Goal: Task Accomplishment & Management: Use online tool/utility

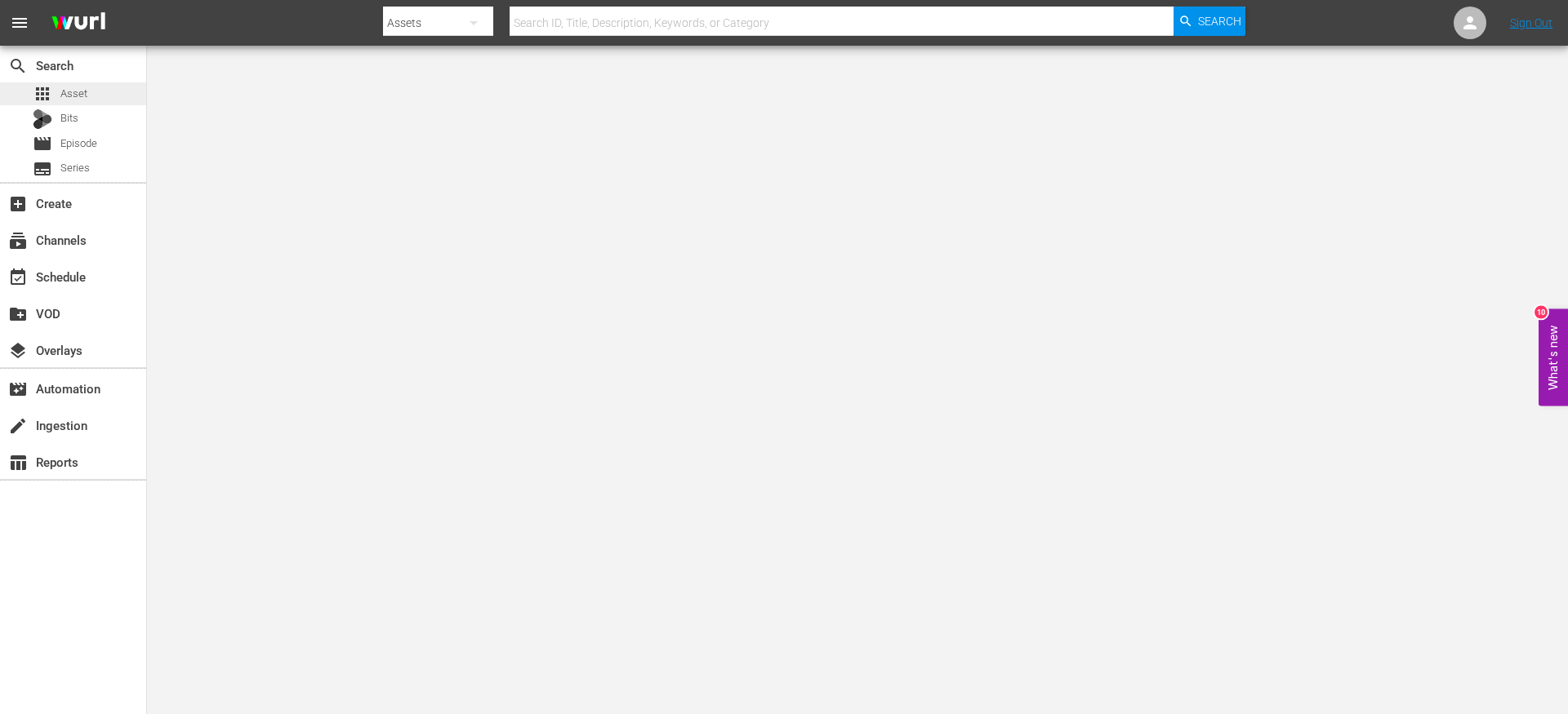
click at [99, 93] on div "apps Asset" at bounding box center [72, 94] width 146 height 23
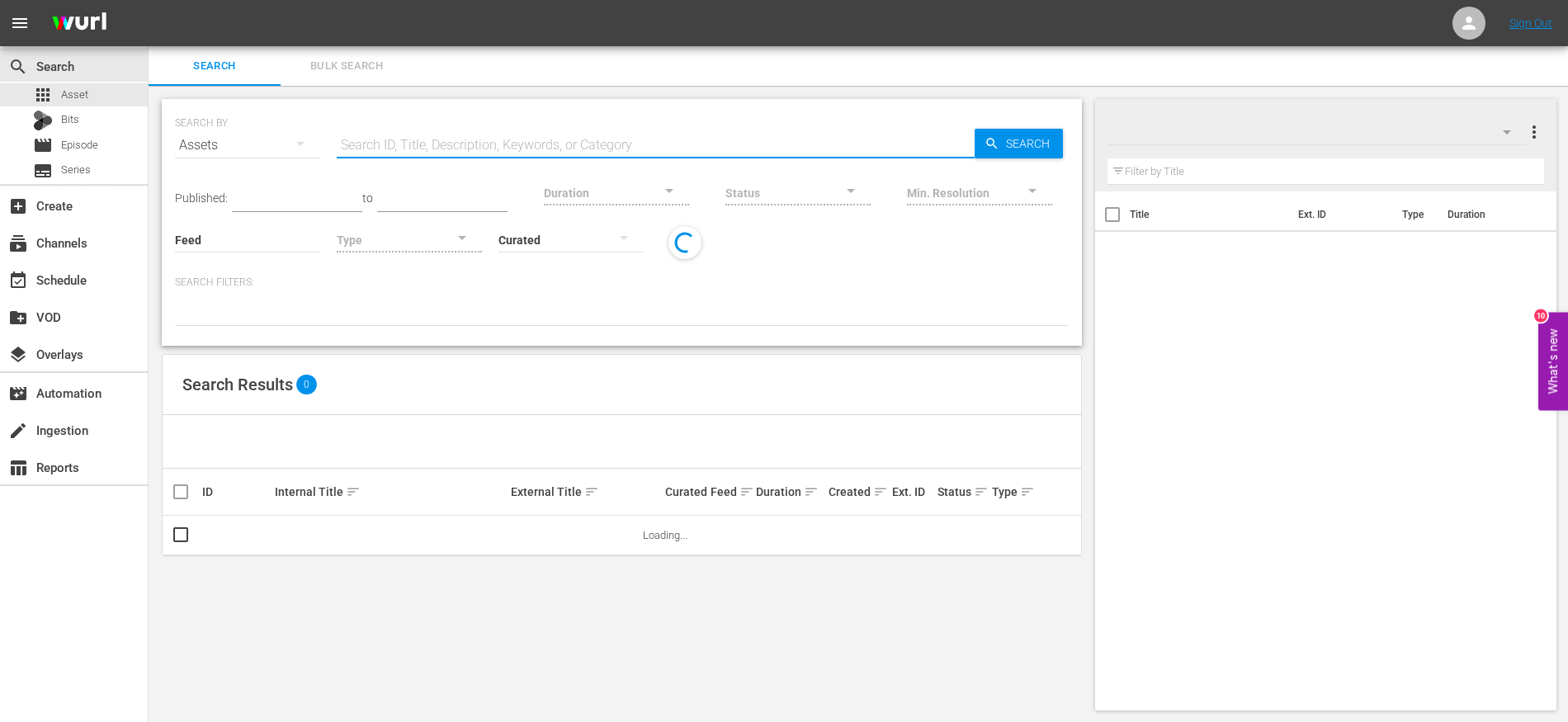
click at [482, 138] on input "text" at bounding box center [656, 145] width 638 height 40
paste input "The FBI Files S04E07"
type input "The FBI Files S04E07"
click at [1042, 135] on span "Search" at bounding box center [1030, 143] width 63 height 29
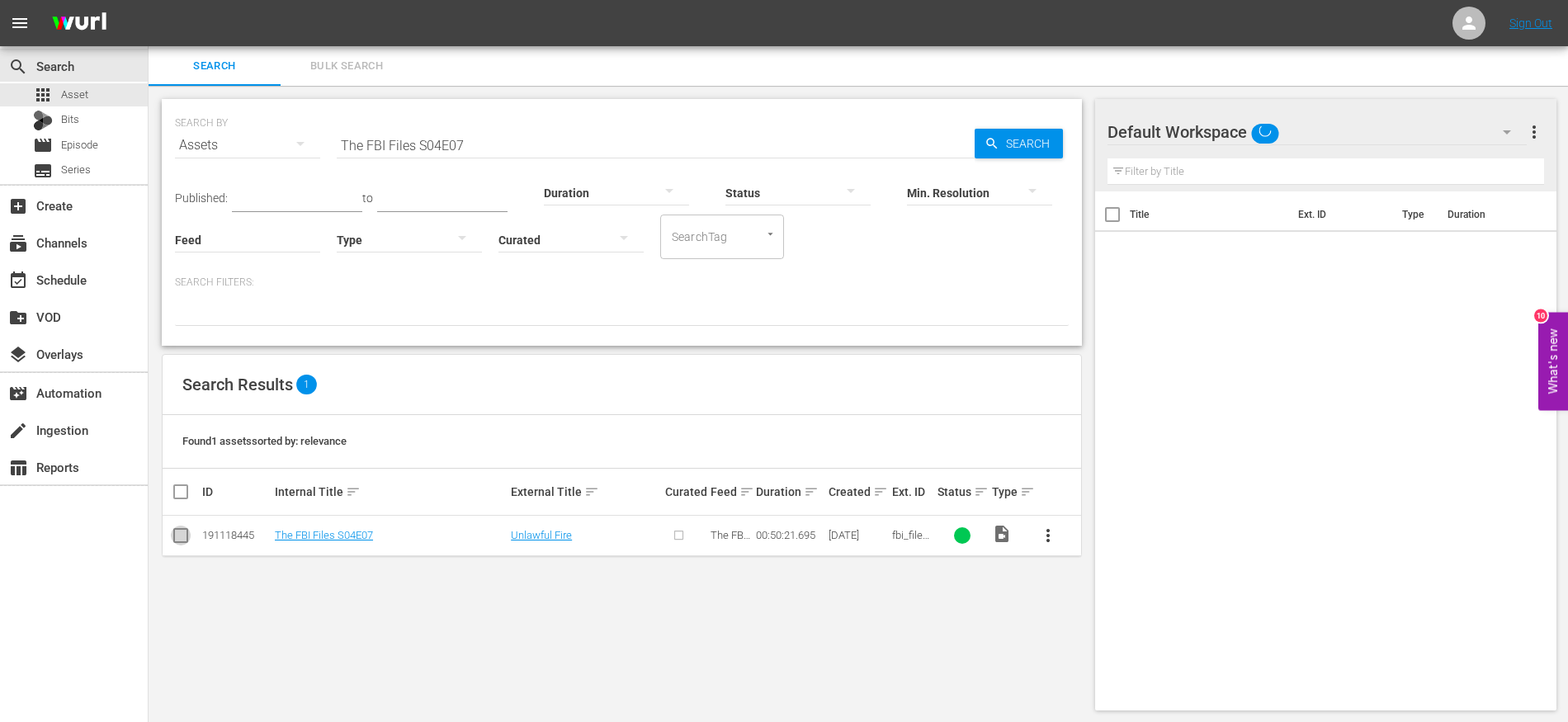
click at [177, 538] on input "checkbox" at bounding box center [181, 539] width 20 height 20
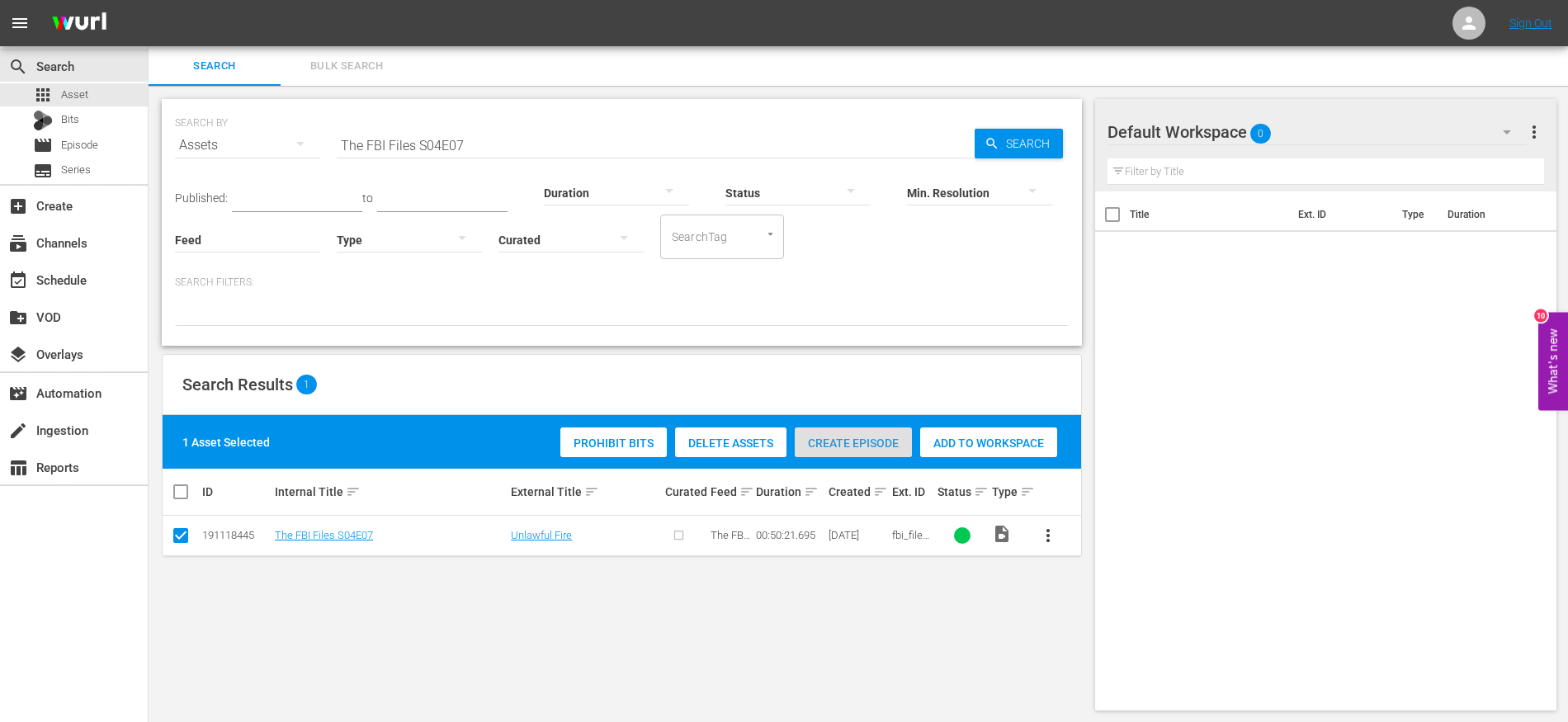
click at [835, 434] on div "Create Episode" at bounding box center [854, 443] width 117 height 31
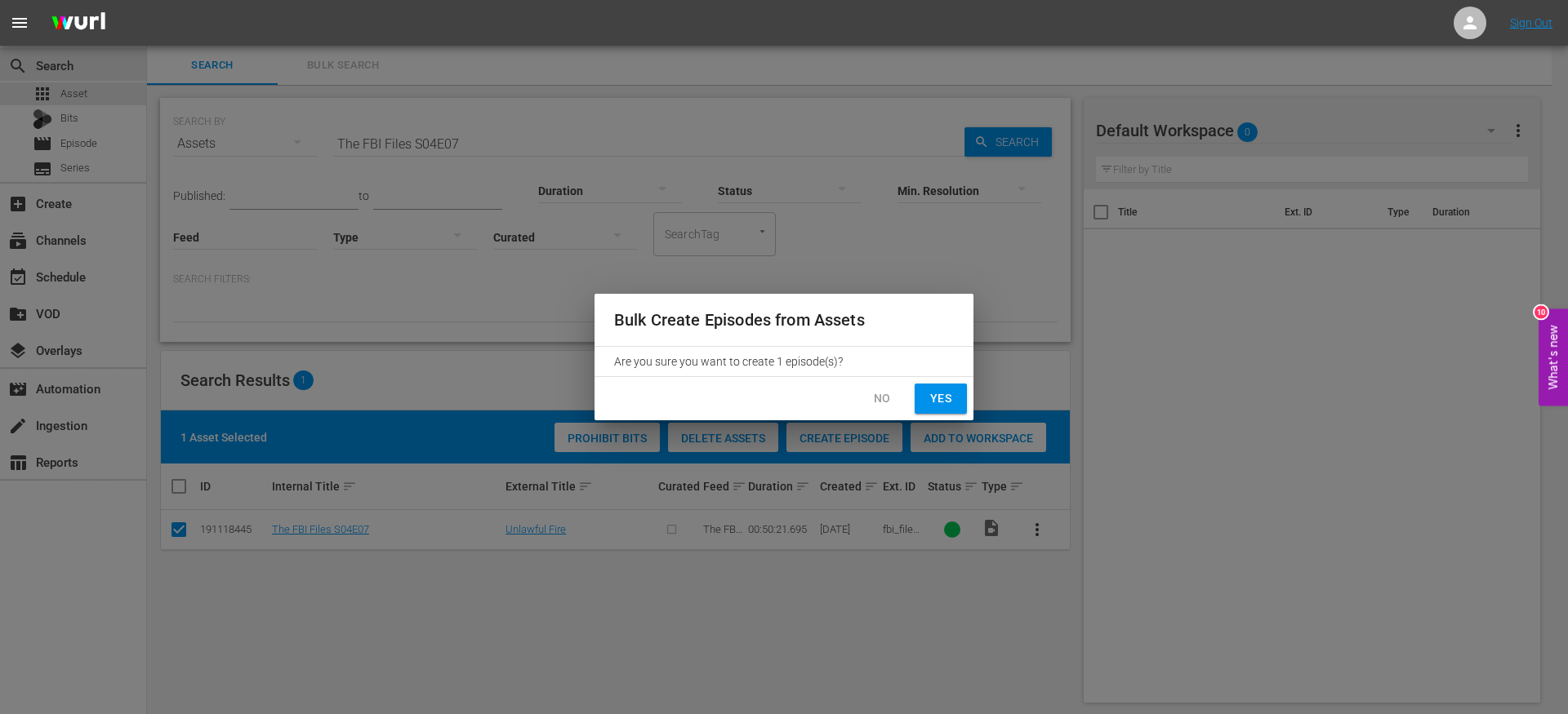
click at [946, 405] on span "Yes" at bounding box center [940, 398] width 26 height 20
checkbox input "false"
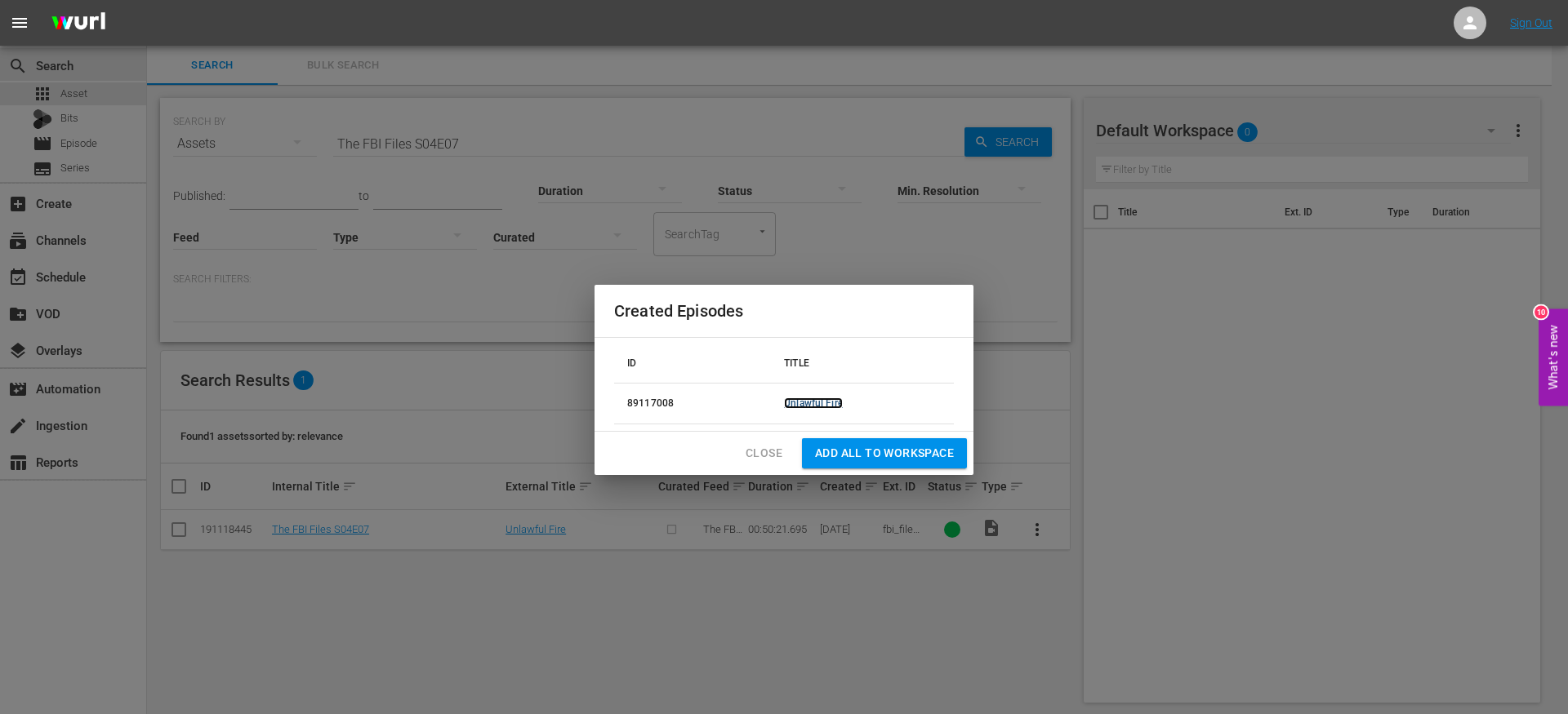
click at [823, 401] on link "Unlawful Fire" at bounding box center [813, 403] width 59 height 12
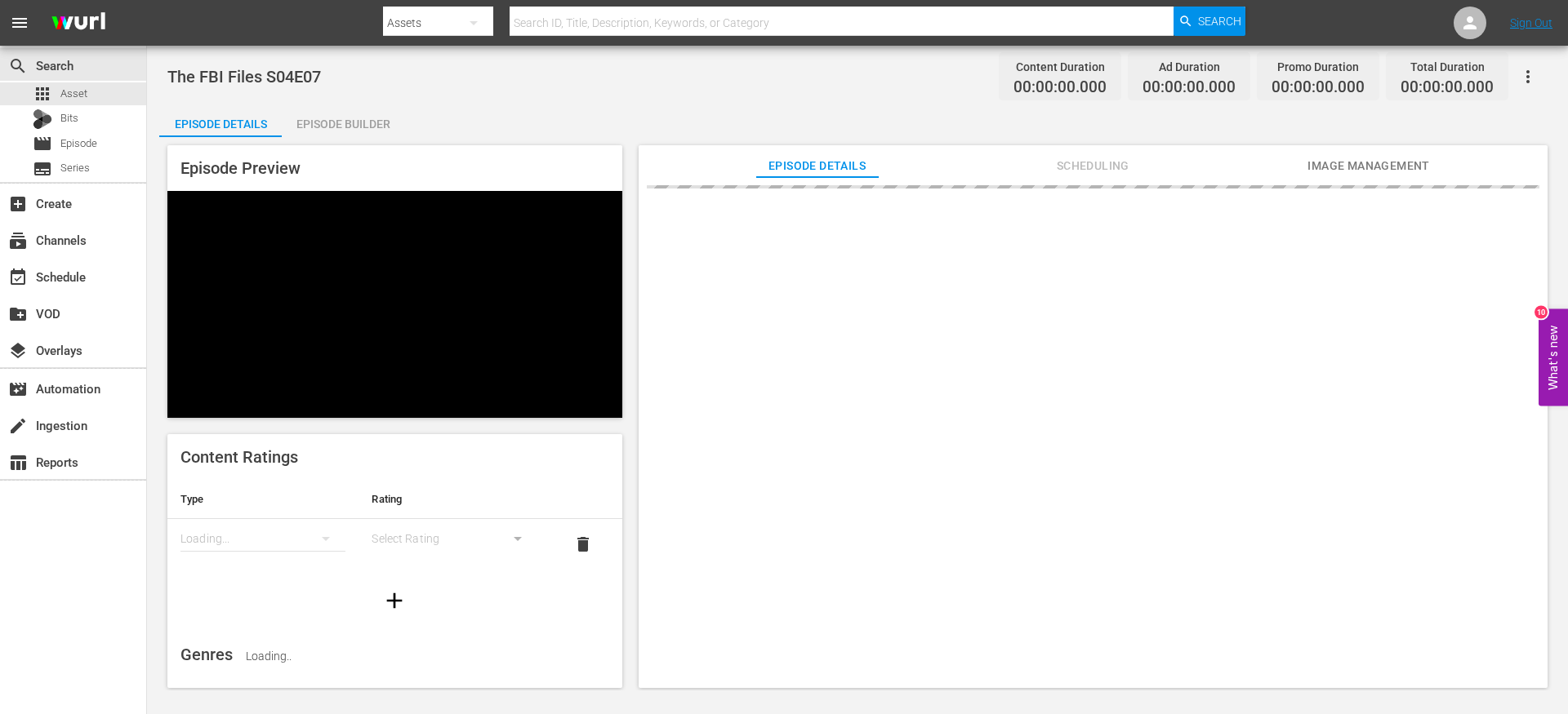
click at [378, 131] on div "Episode Builder" at bounding box center [343, 124] width 123 height 40
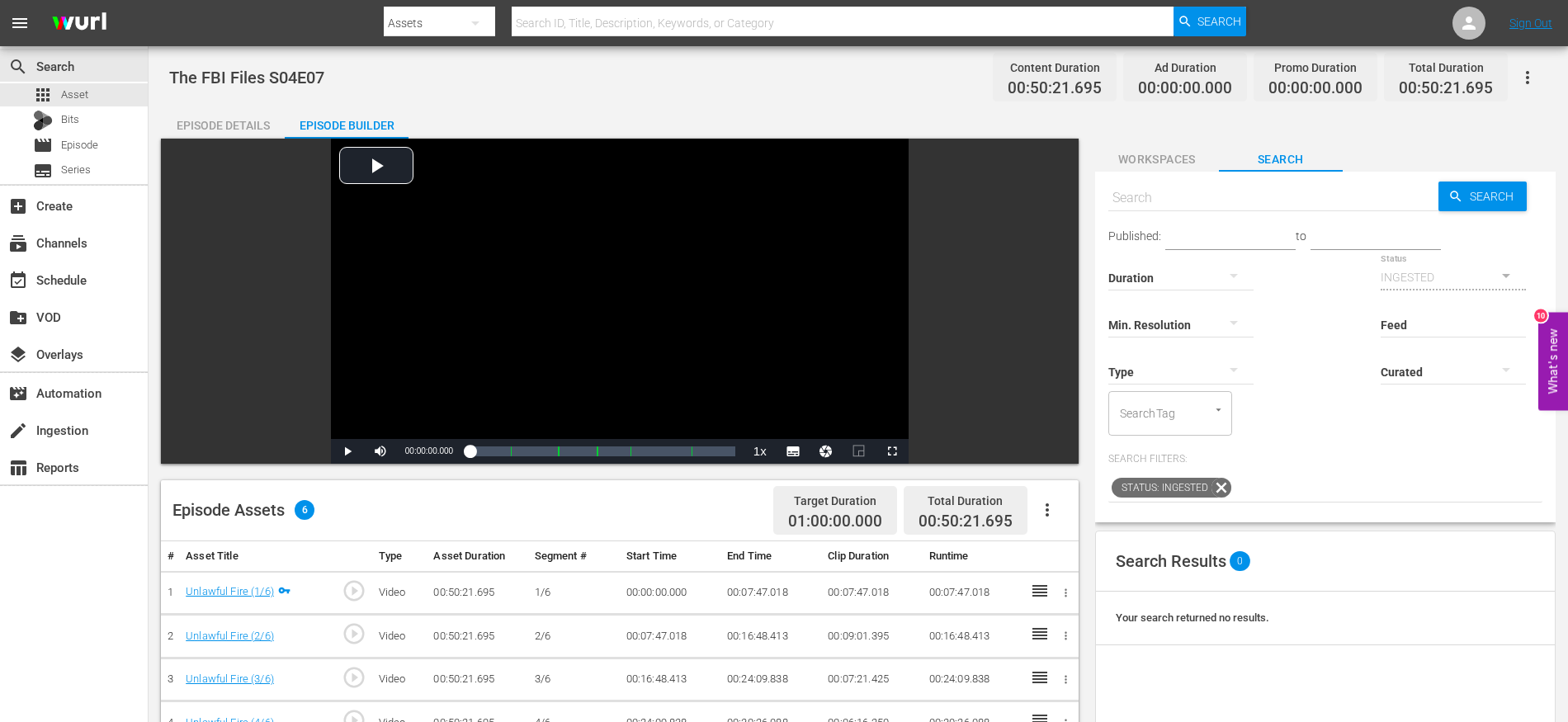
click at [1049, 505] on icon "button" at bounding box center [1047, 510] width 20 height 20
click at [1081, 557] on div "Fill with Ads" at bounding box center [1097, 556] width 112 height 40
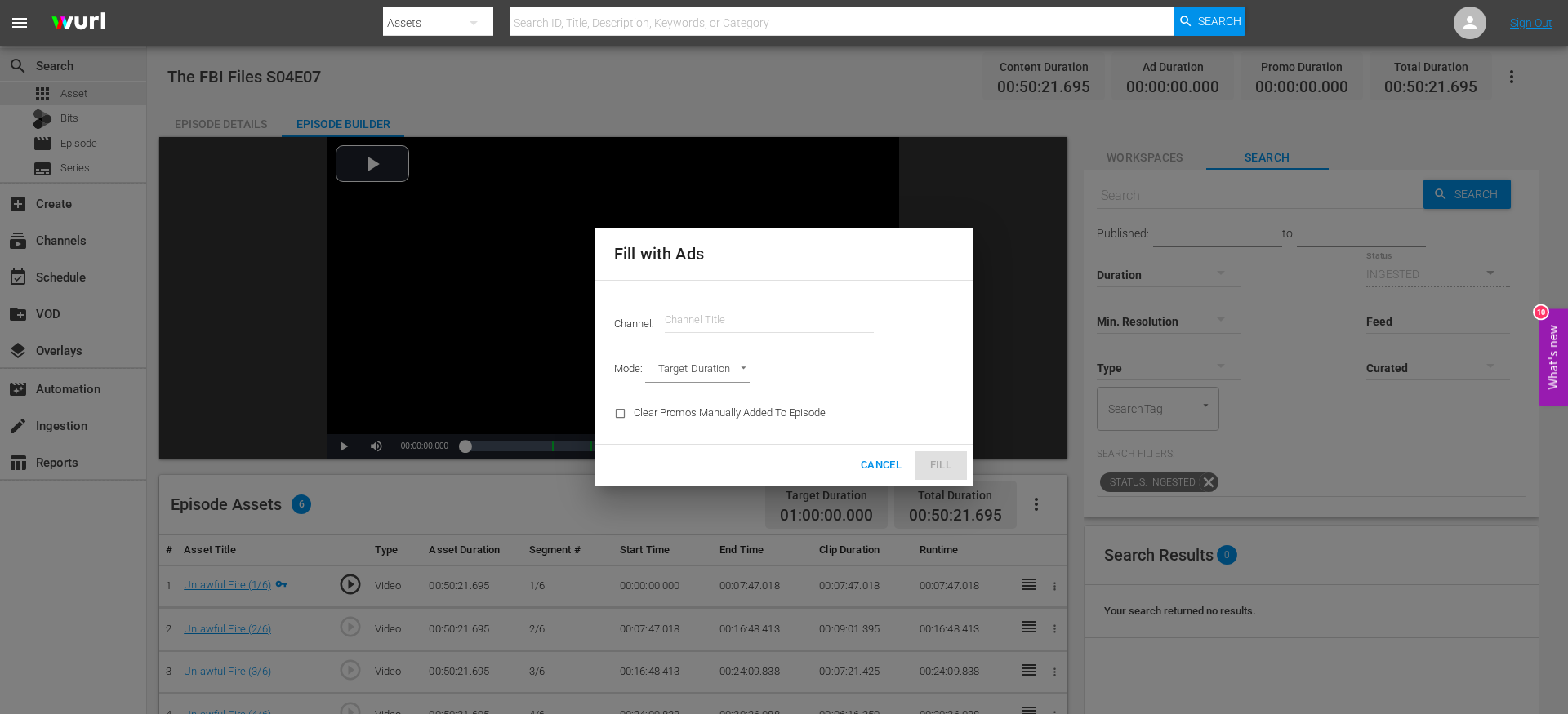
click at [758, 316] on input "text" at bounding box center [770, 319] width 210 height 40
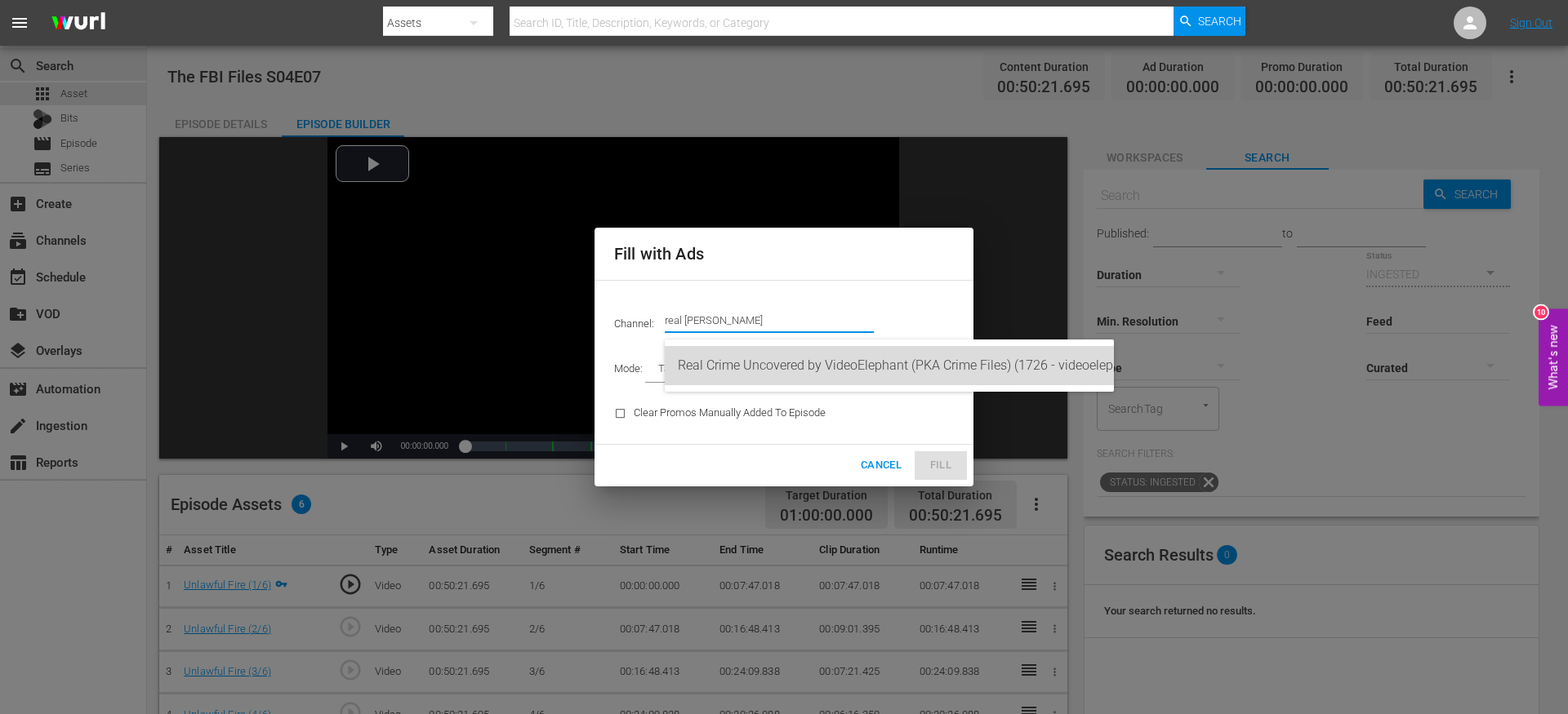
click at [764, 368] on div "Real Crime Uncovered by VideoElephant (PKA Crime Files) (1726 - videoelephant_l…" at bounding box center [889, 366] width 423 height 40
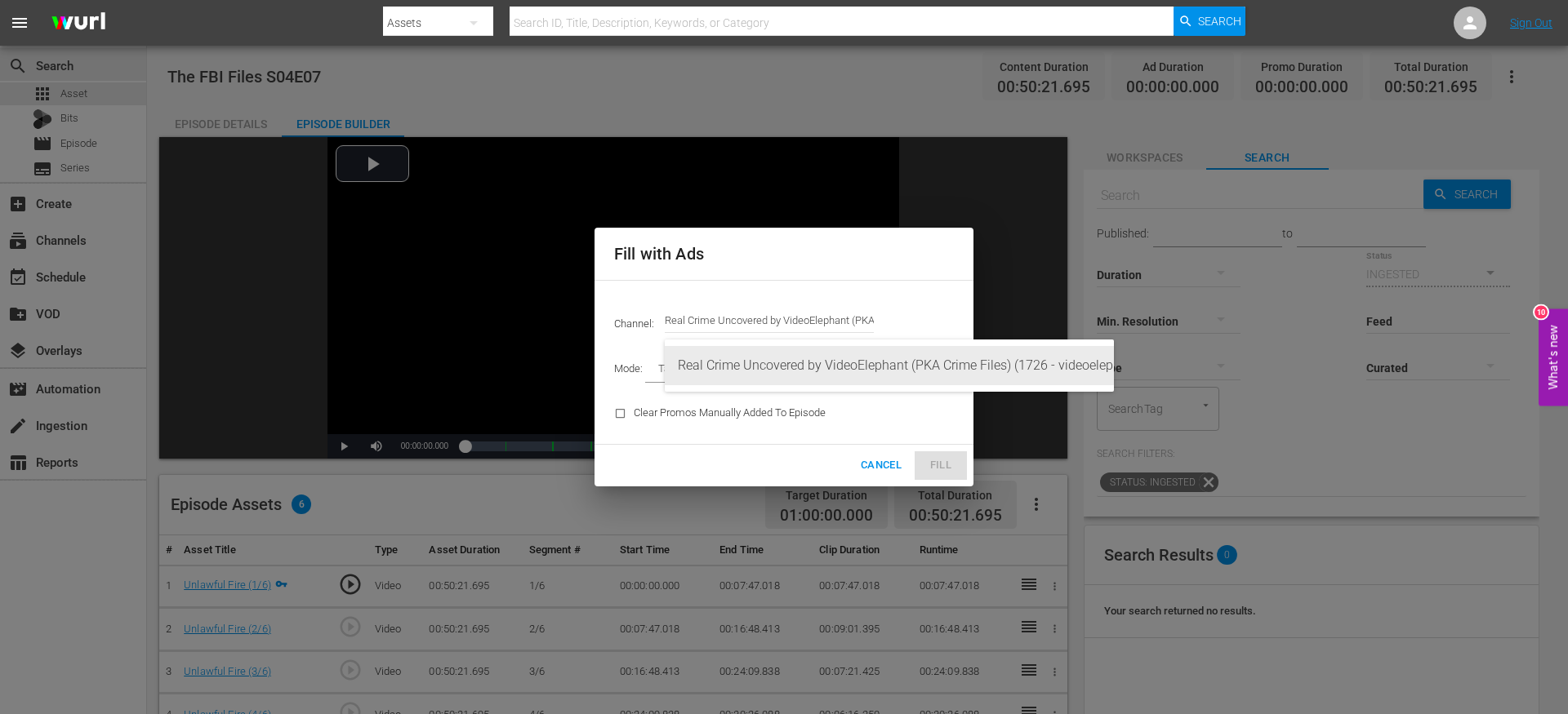
type input "Real Crime Uncovered by VideoElephant (PKA Crime Files) (1726)"
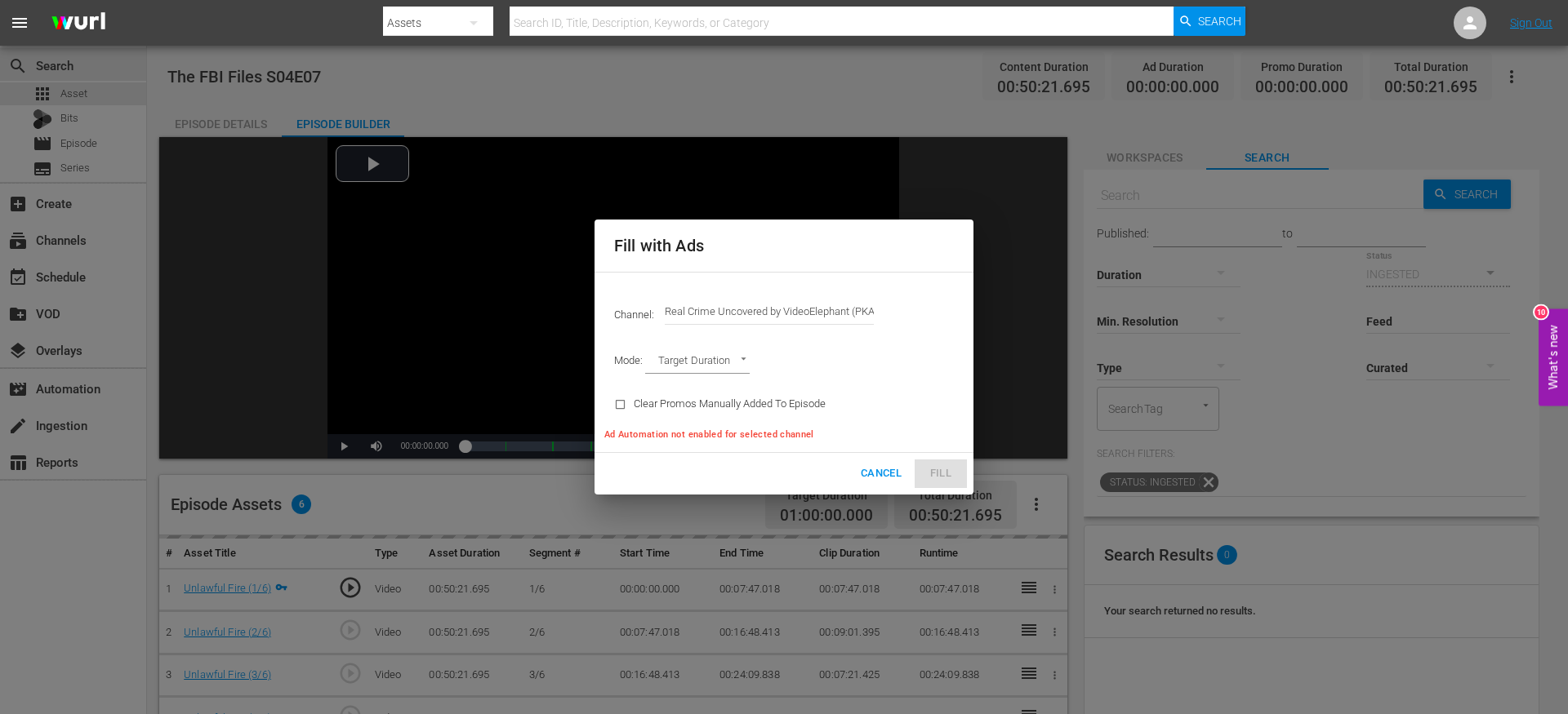
type input "AD_BREAK_DURATION"
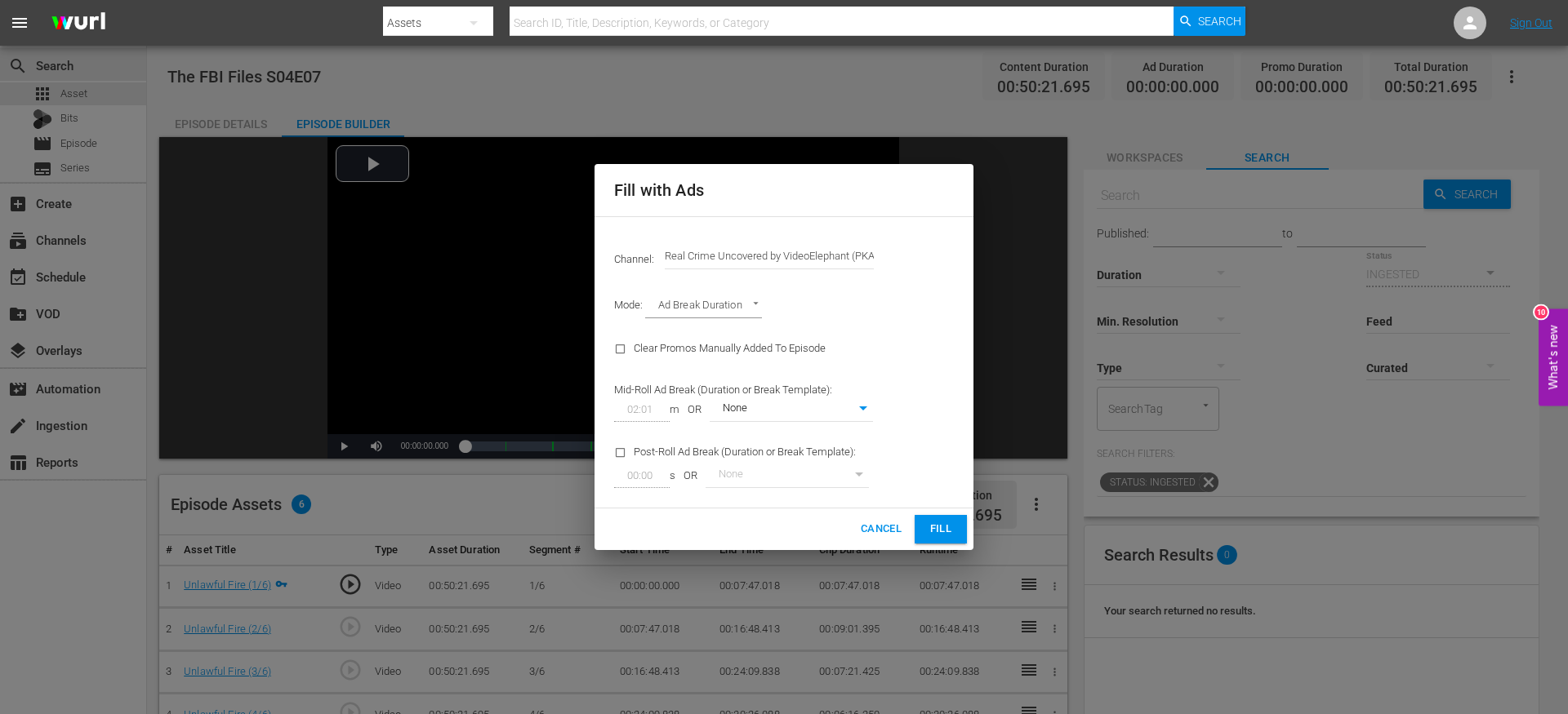
type input "0"
click at [938, 524] on span "Fill" at bounding box center [940, 529] width 26 height 18
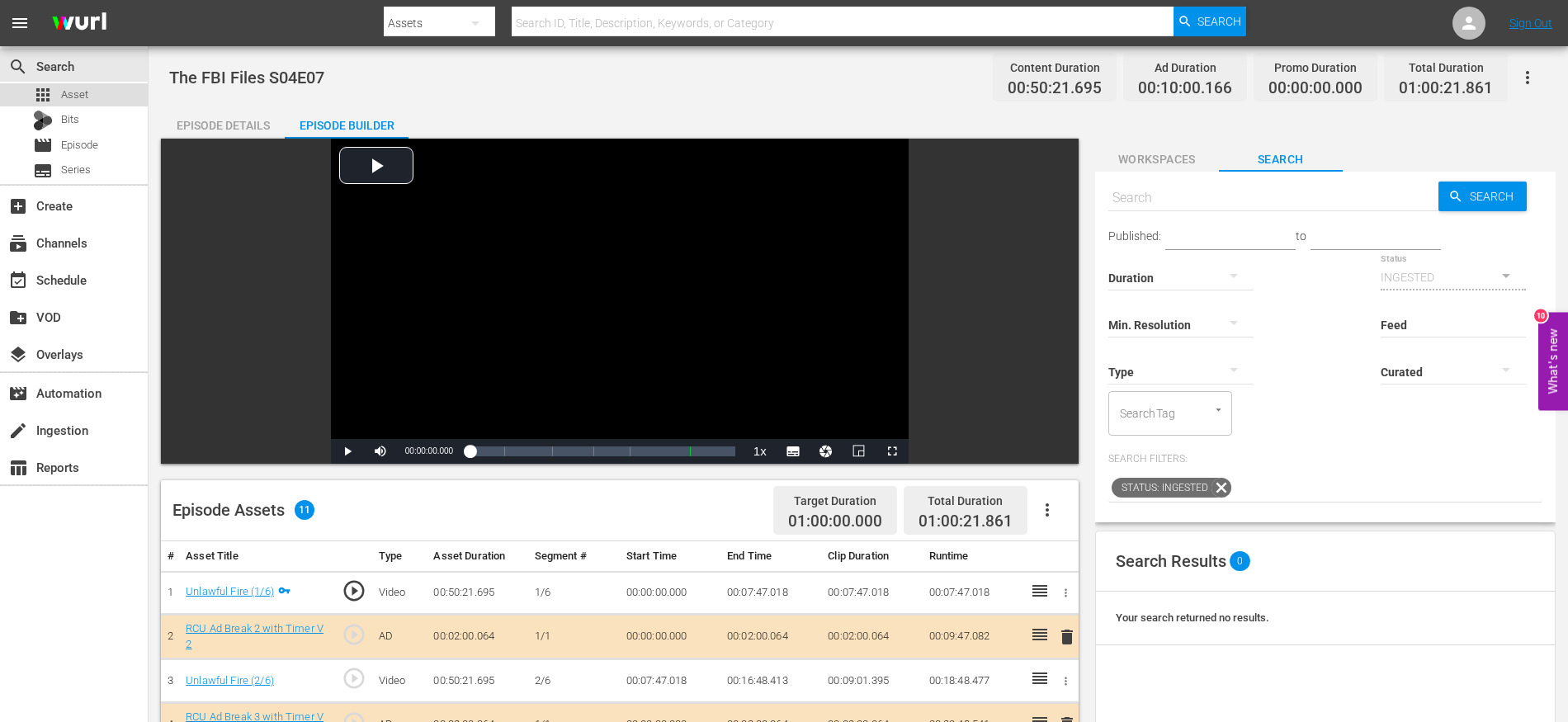
click at [124, 95] on div "apps Asset" at bounding box center [73, 95] width 147 height 23
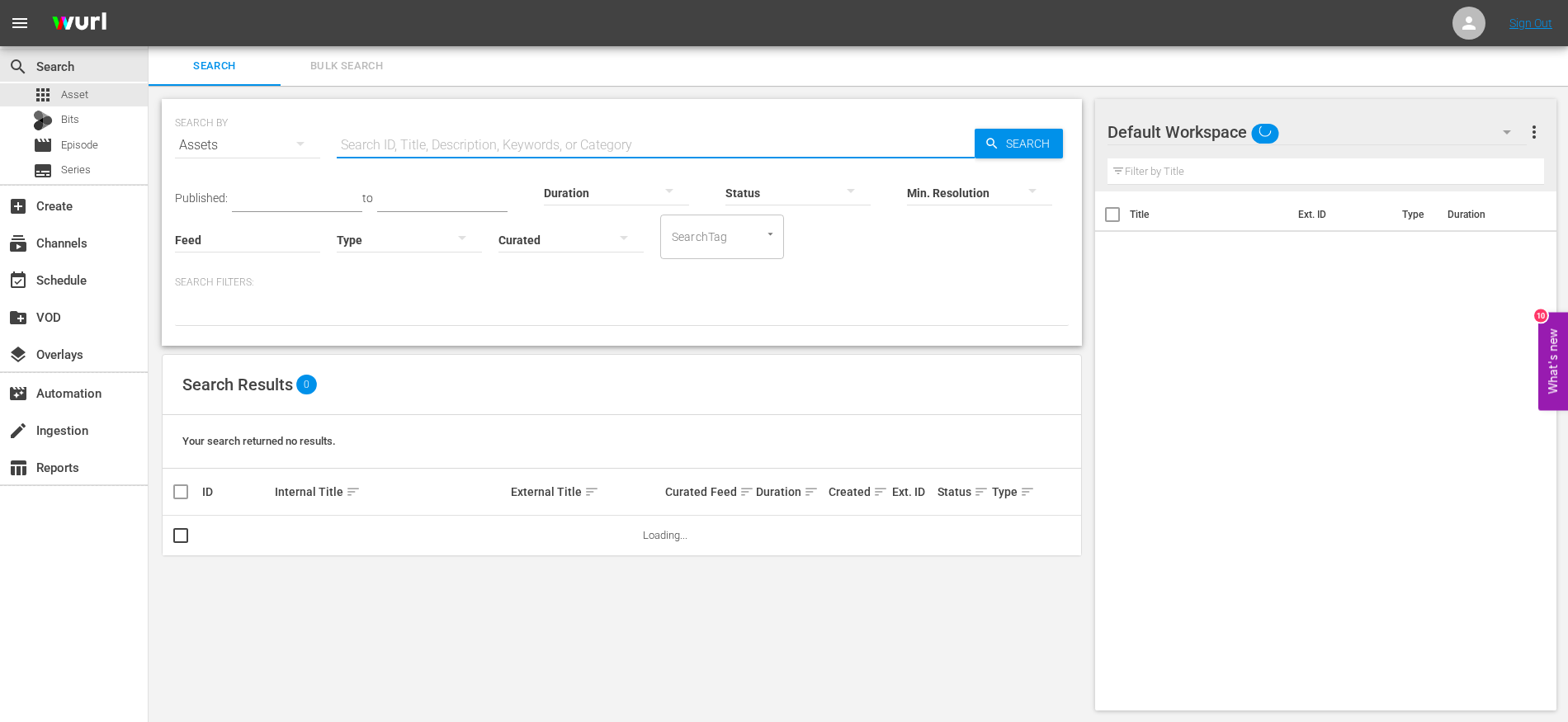
click at [387, 155] on input "text" at bounding box center [656, 145] width 638 height 40
paste input "The FBI Files S04E07"
type input "The FBI Files S04E08"
click at [182, 533] on input "checkbox" at bounding box center [181, 539] width 20 height 20
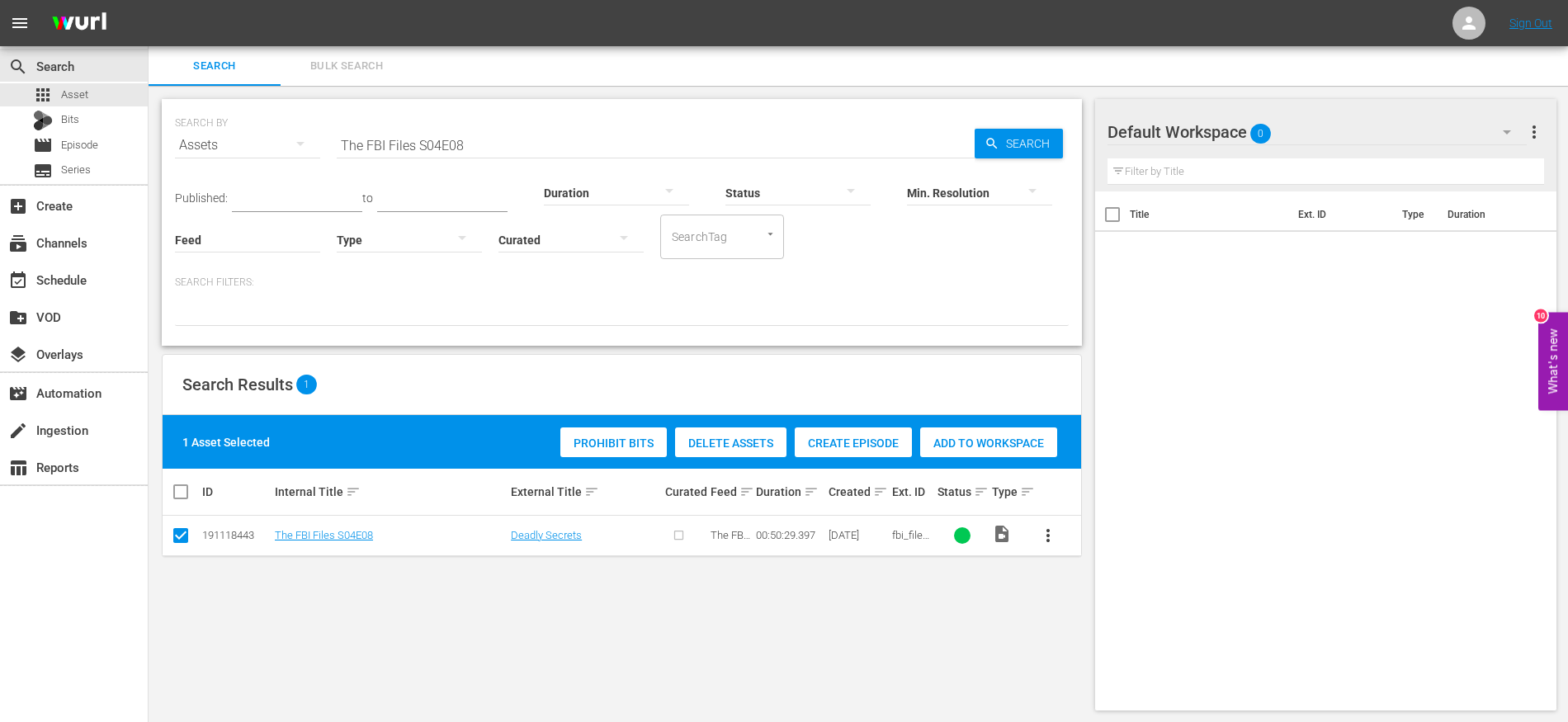
click at [849, 434] on div "Create Episode" at bounding box center [854, 443] width 117 height 31
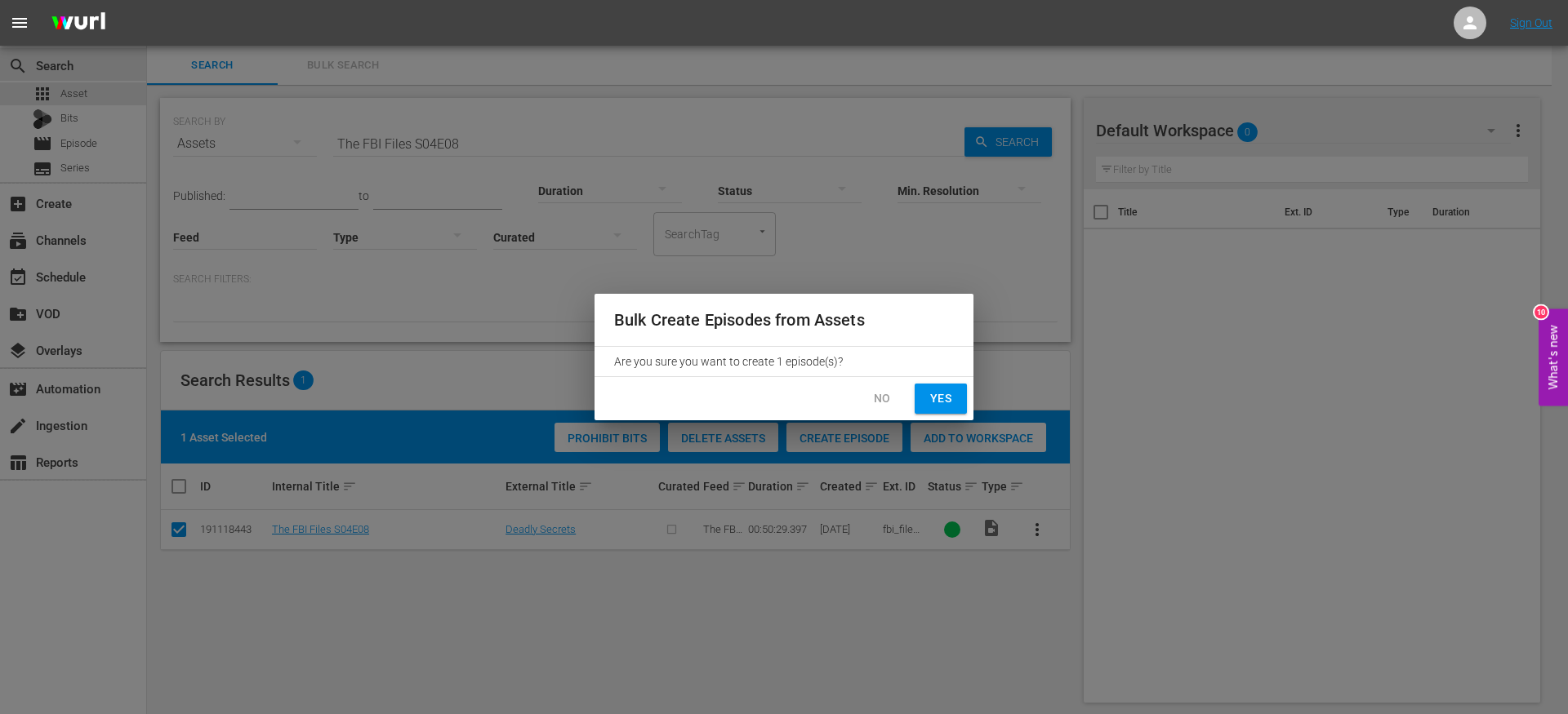
click at [927, 409] on button "Yes" at bounding box center [940, 398] width 52 height 30
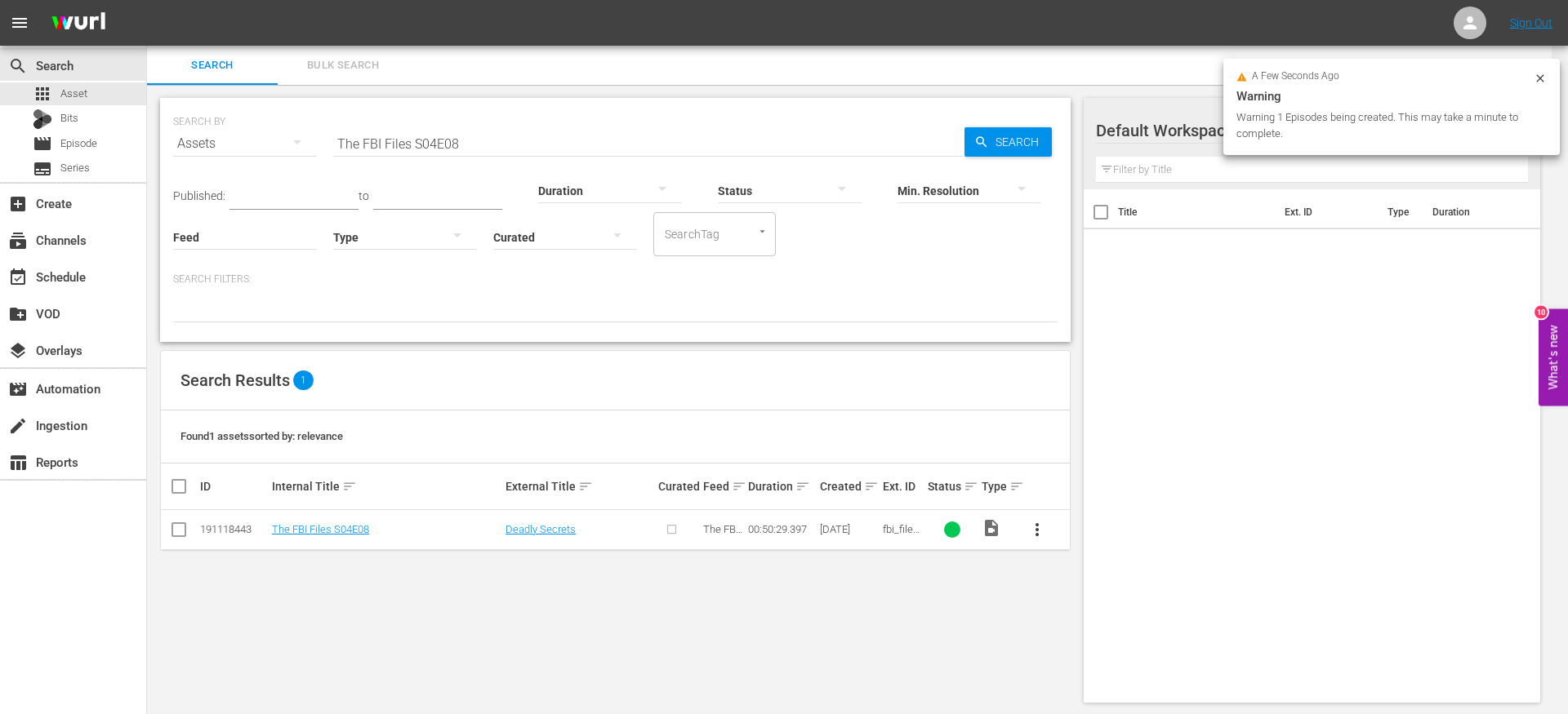
checkbox input "false"
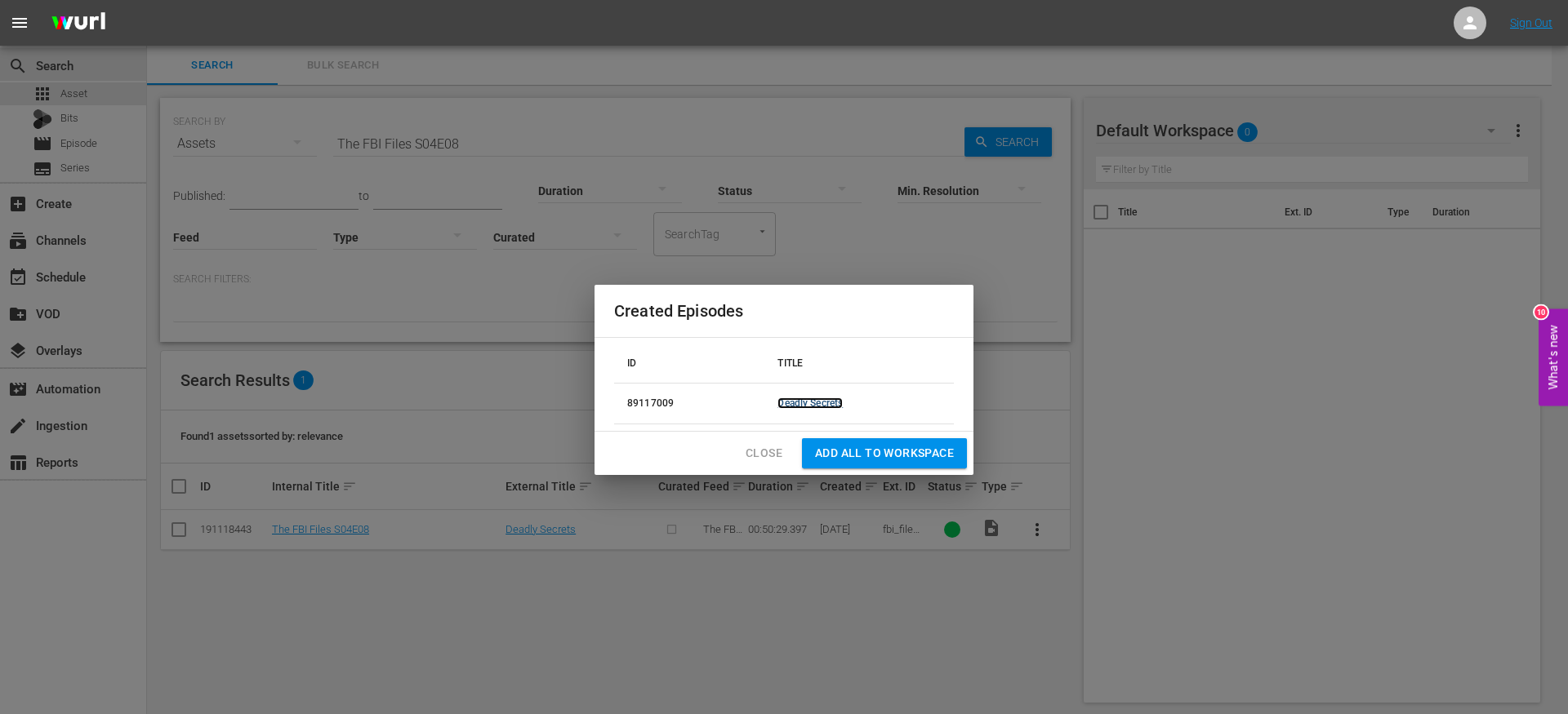
click at [805, 404] on link "Deadly Secrets" at bounding box center [810, 403] width 66 height 12
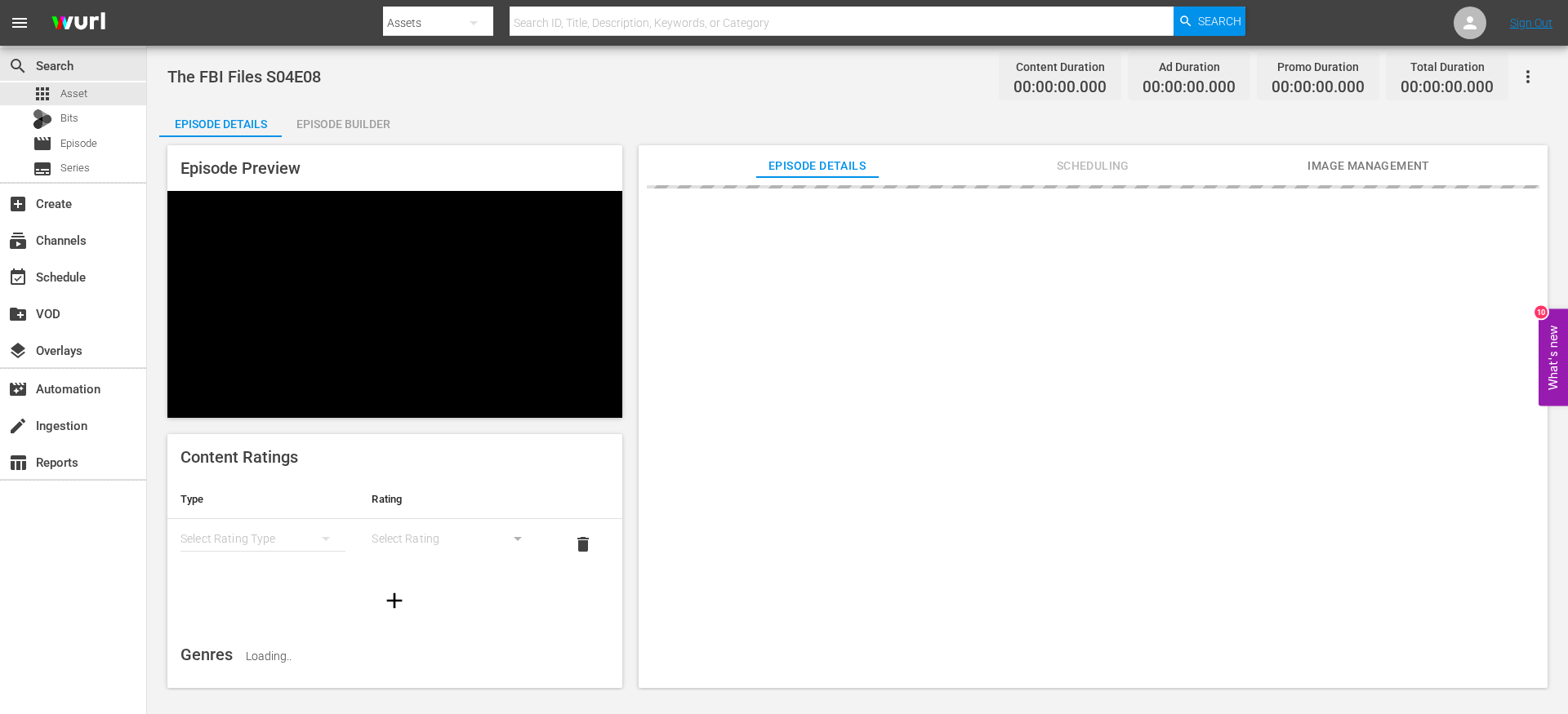
click at [357, 129] on div "Episode Builder" at bounding box center [343, 124] width 123 height 40
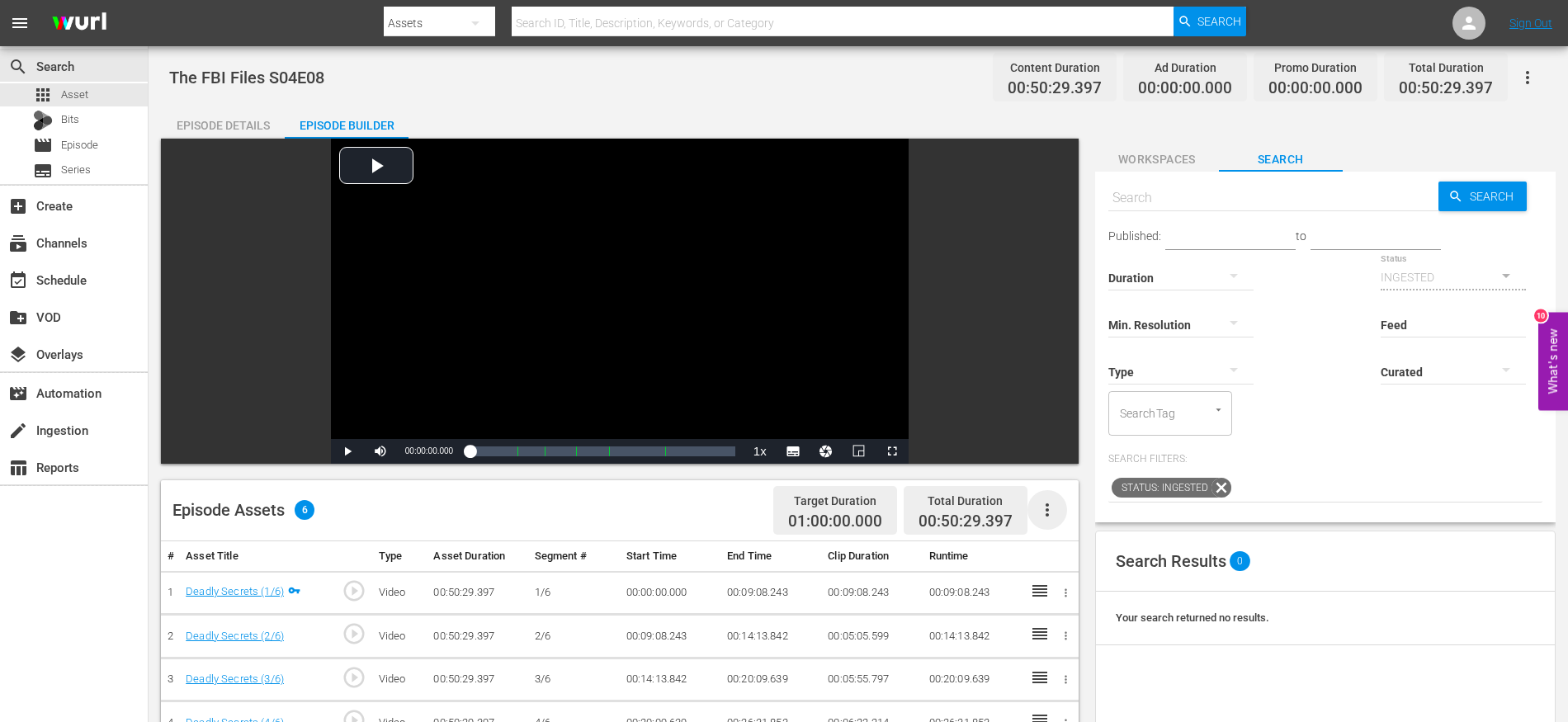
click at [1053, 513] on icon "button" at bounding box center [1047, 510] width 20 height 20
click at [1059, 554] on div "Fill with Ads" at bounding box center [1097, 556] width 112 height 40
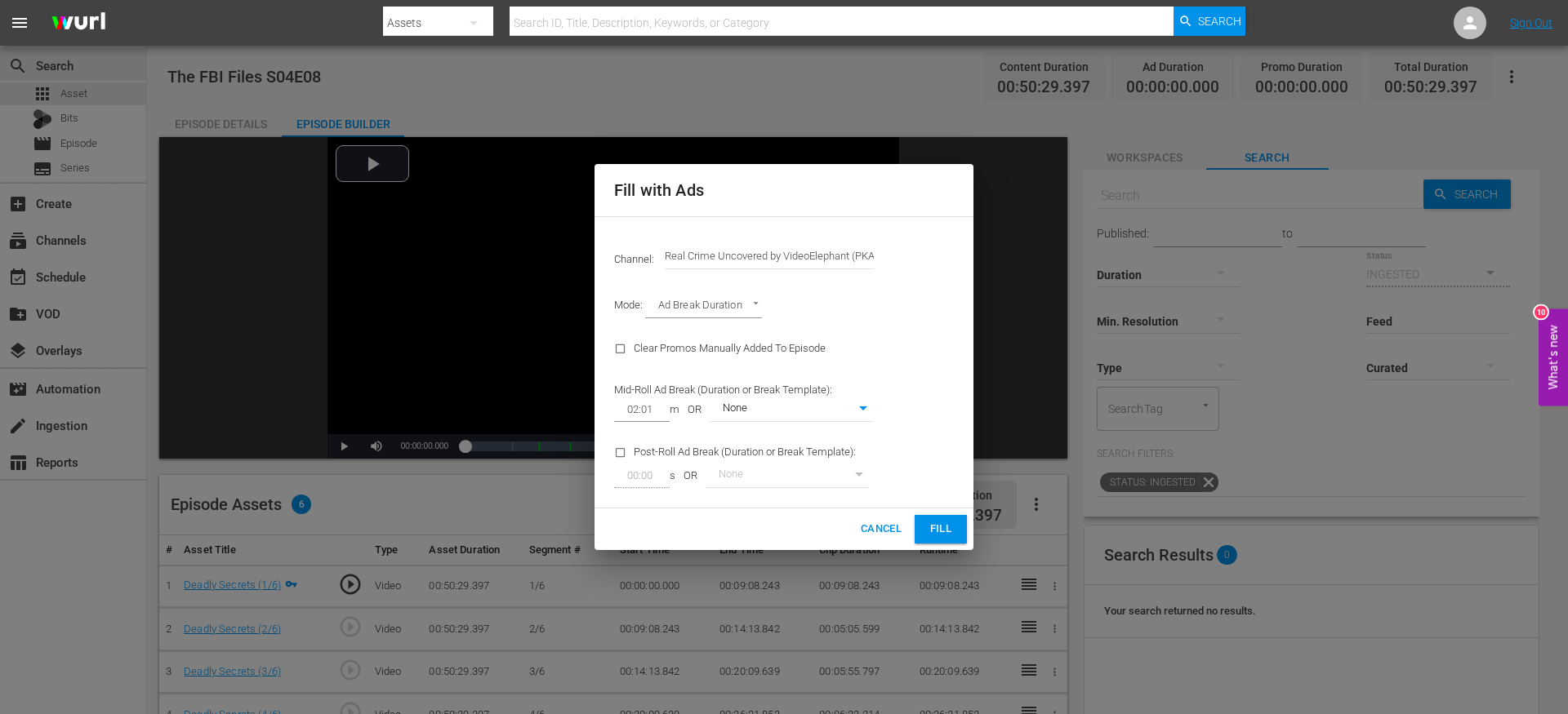
click at [940, 527] on span "Fill" at bounding box center [940, 529] width 26 height 18
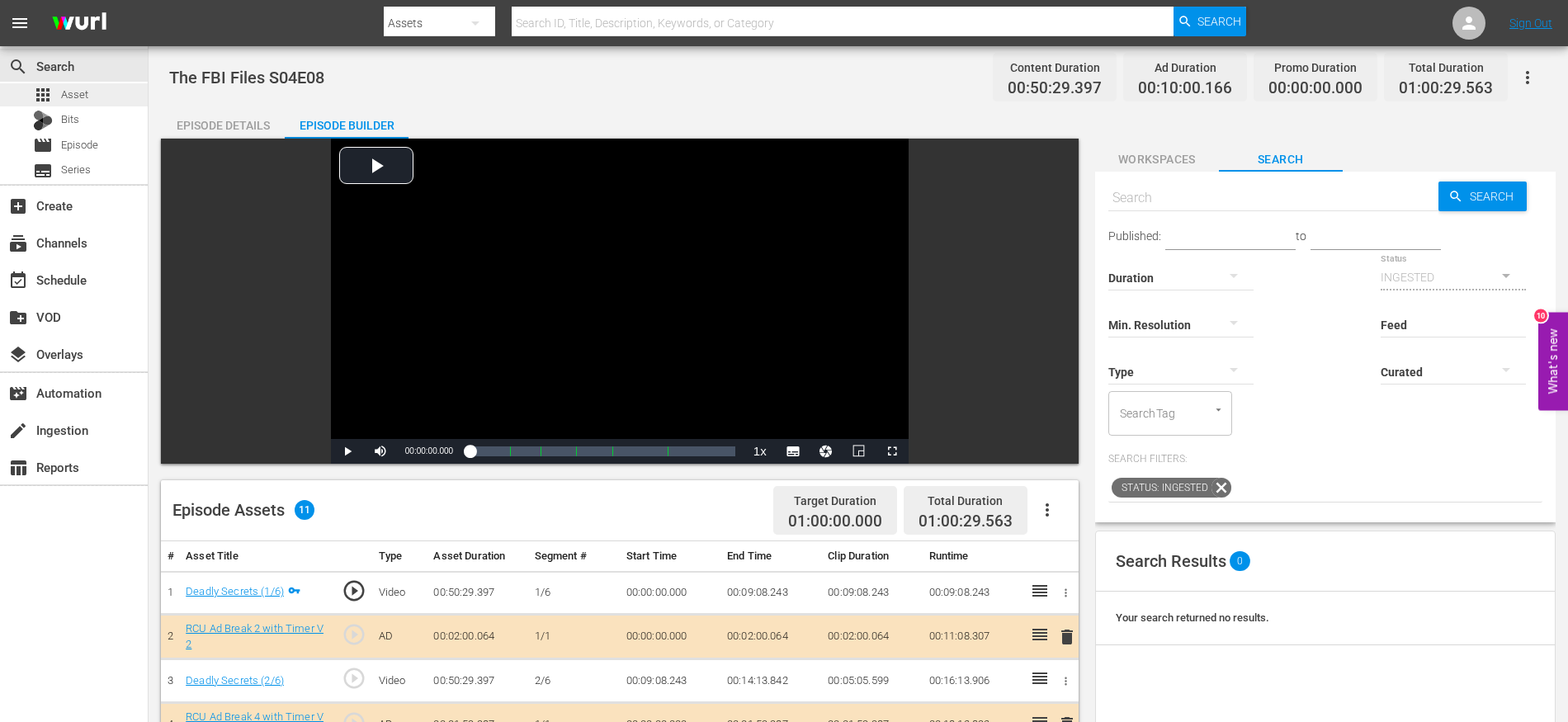
click at [90, 95] on div "apps Asset" at bounding box center [73, 95] width 147 height 23
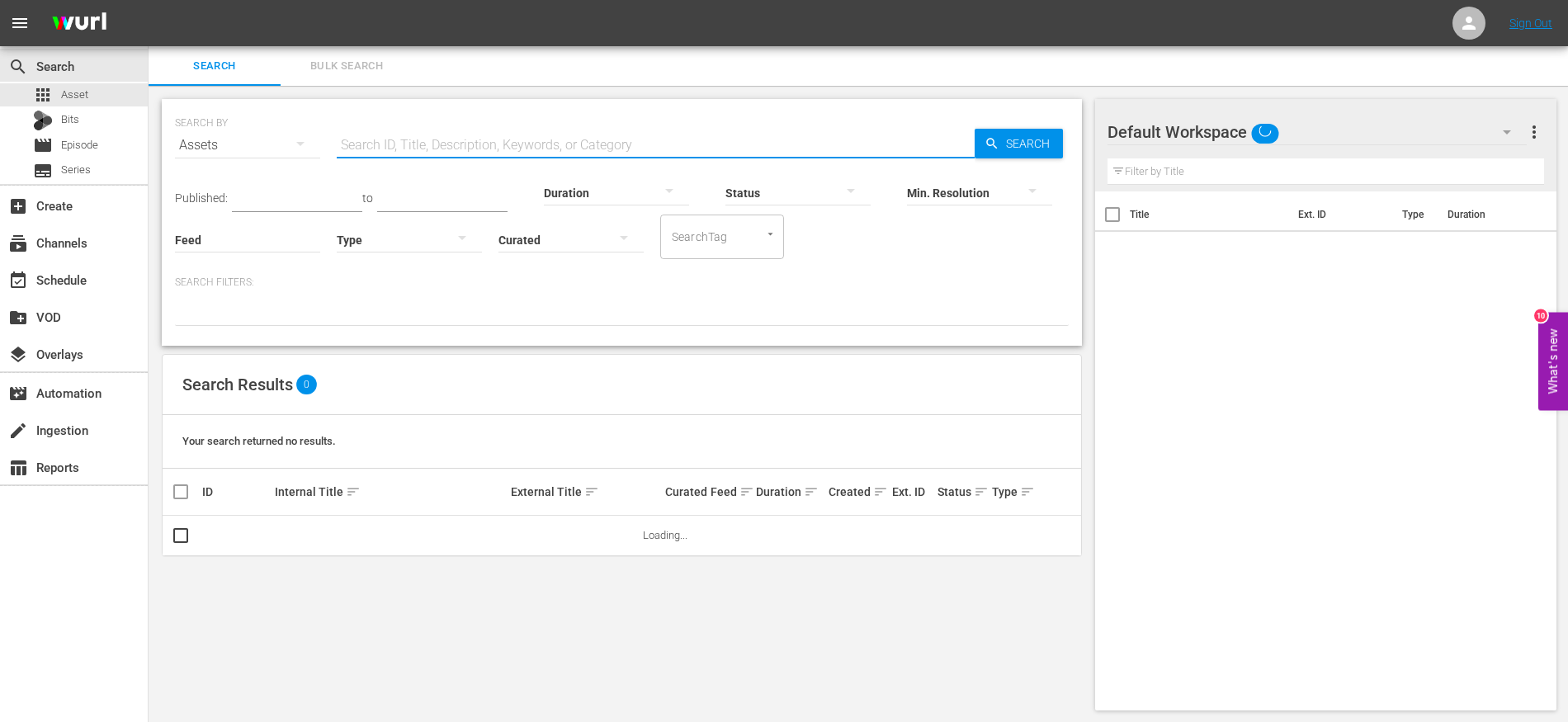
click at [406, 150] on input "text" at bounding box center [656, 145] width 638 height 40
paste input "The FBI Files S04E07"
type input "The FBI Files S04E09"
click at [180, 534] on input "checkbox" at bounding box center [181, 539] width 20 height 20
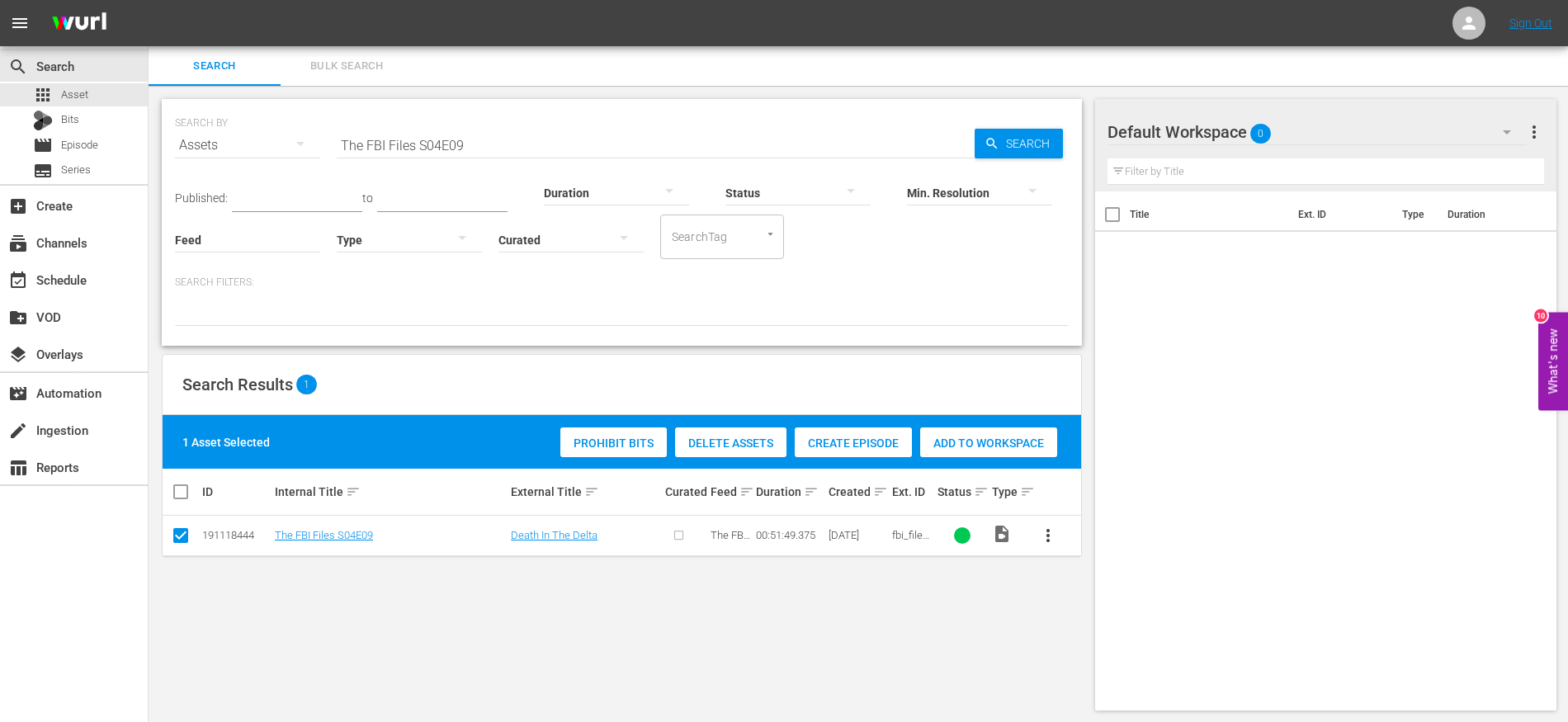
click at [817, 442] on span "Create Episode" at bounding box center [854, 443] width 117 height 14
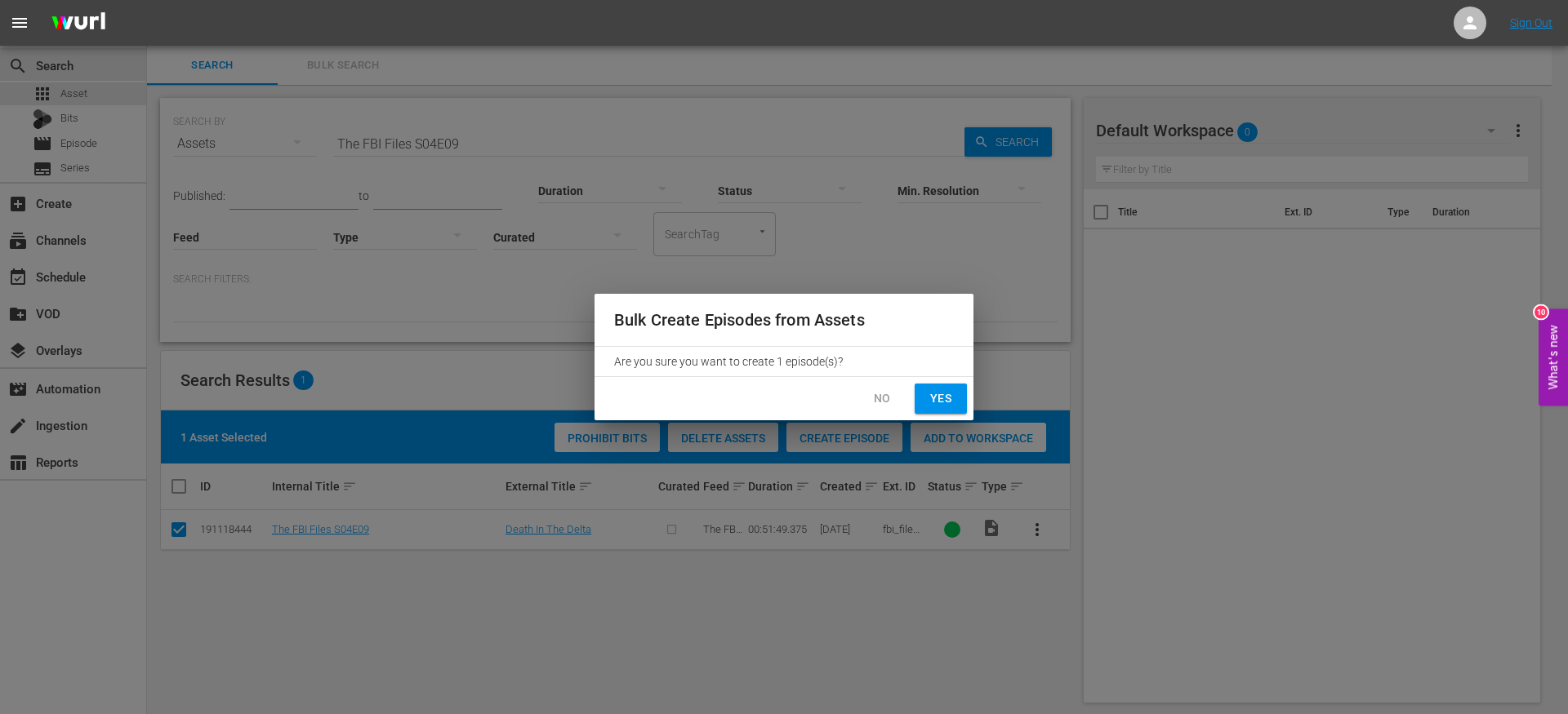
click at [946, 390] on span "Yes" at bounding box center [940, 398] width 26 height 20
checkbox input "false"
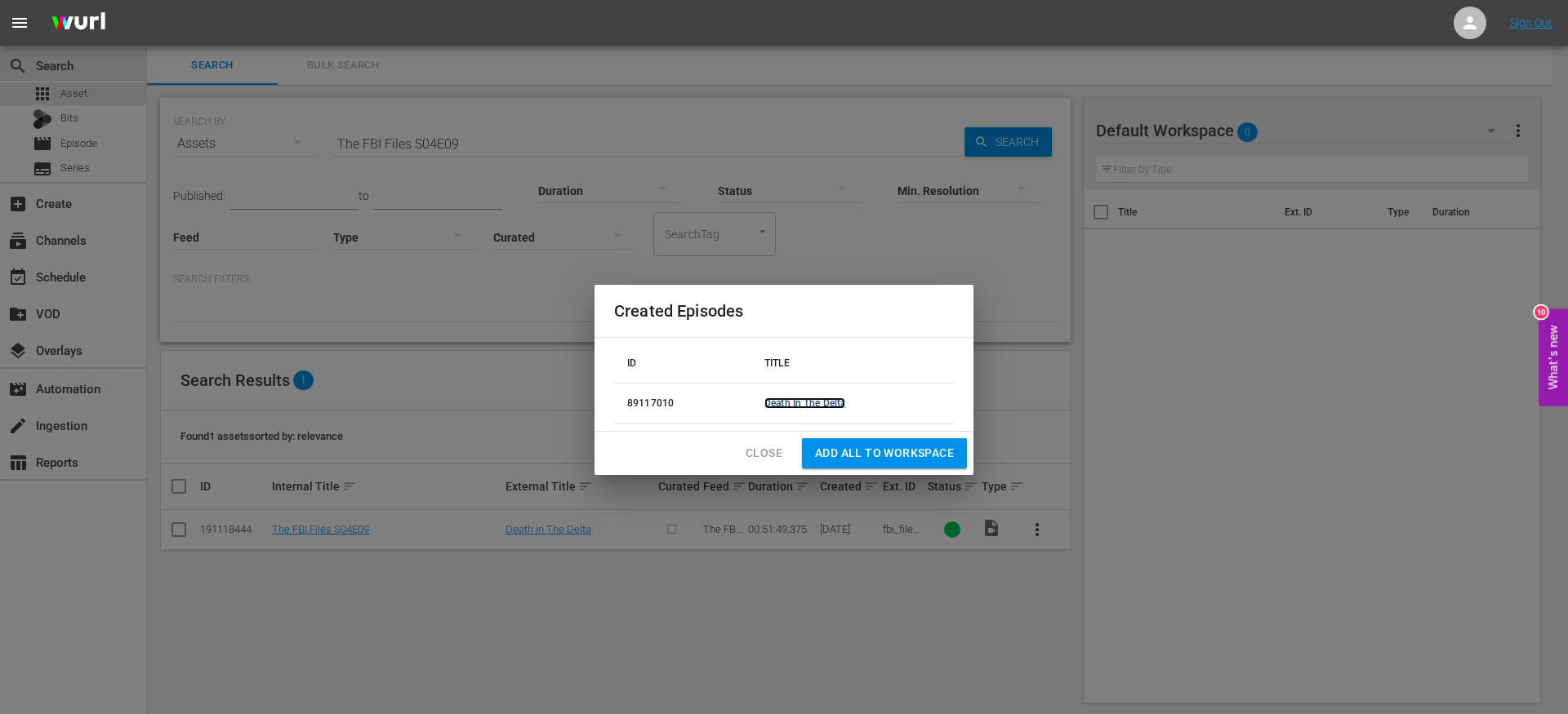
click at [792, 404] on link "Death In The Delta" at bounding box center [805, 403] width 81 height 12
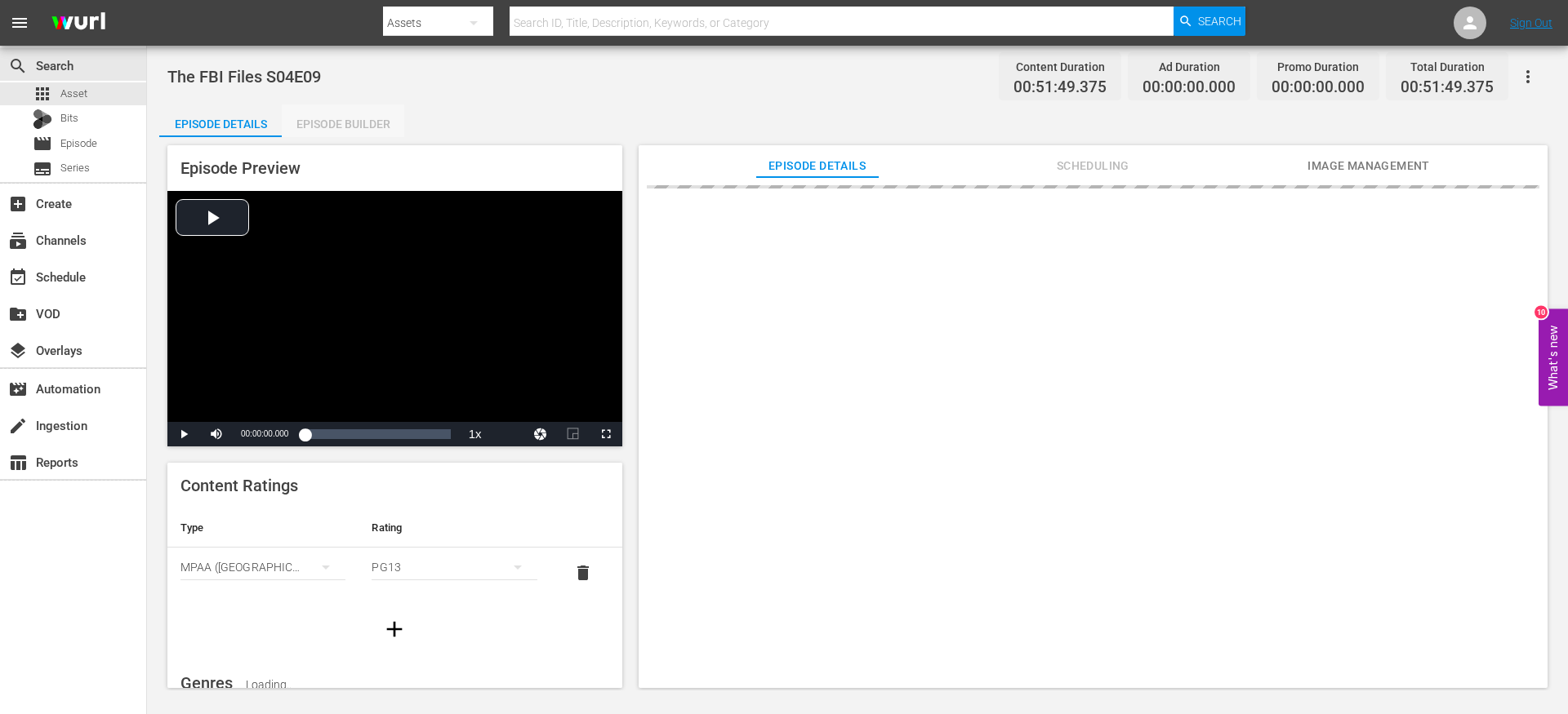
click at [356, 122] on div "Episode Builder" at bounding box center [343, 124] width 123 height 40
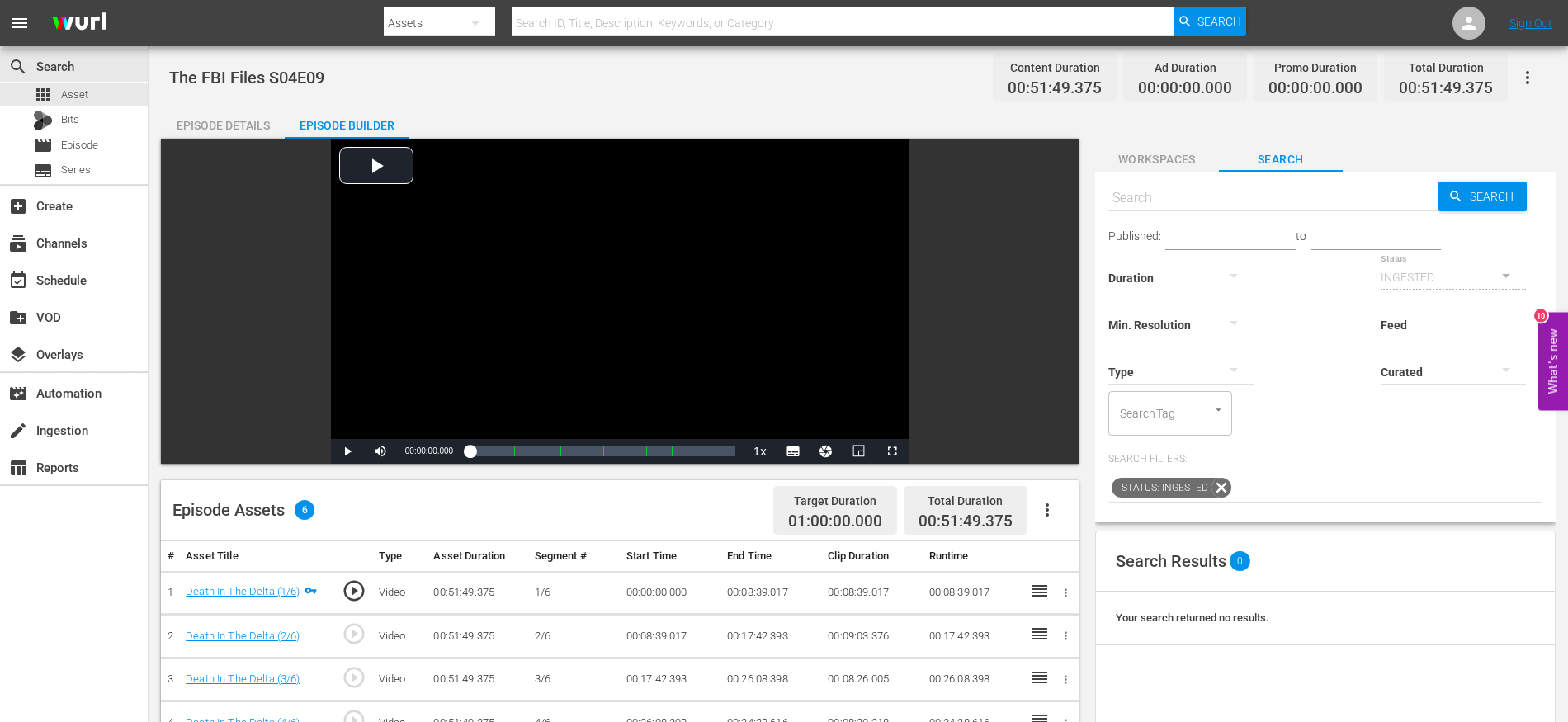
click at [1047, 504] on icon "button" at bounding box center [1047, 510] width 3 height 14
click at [1064, 552] on div "Fill with Ads" at bounding box center [1097, 556] width 112 height 40
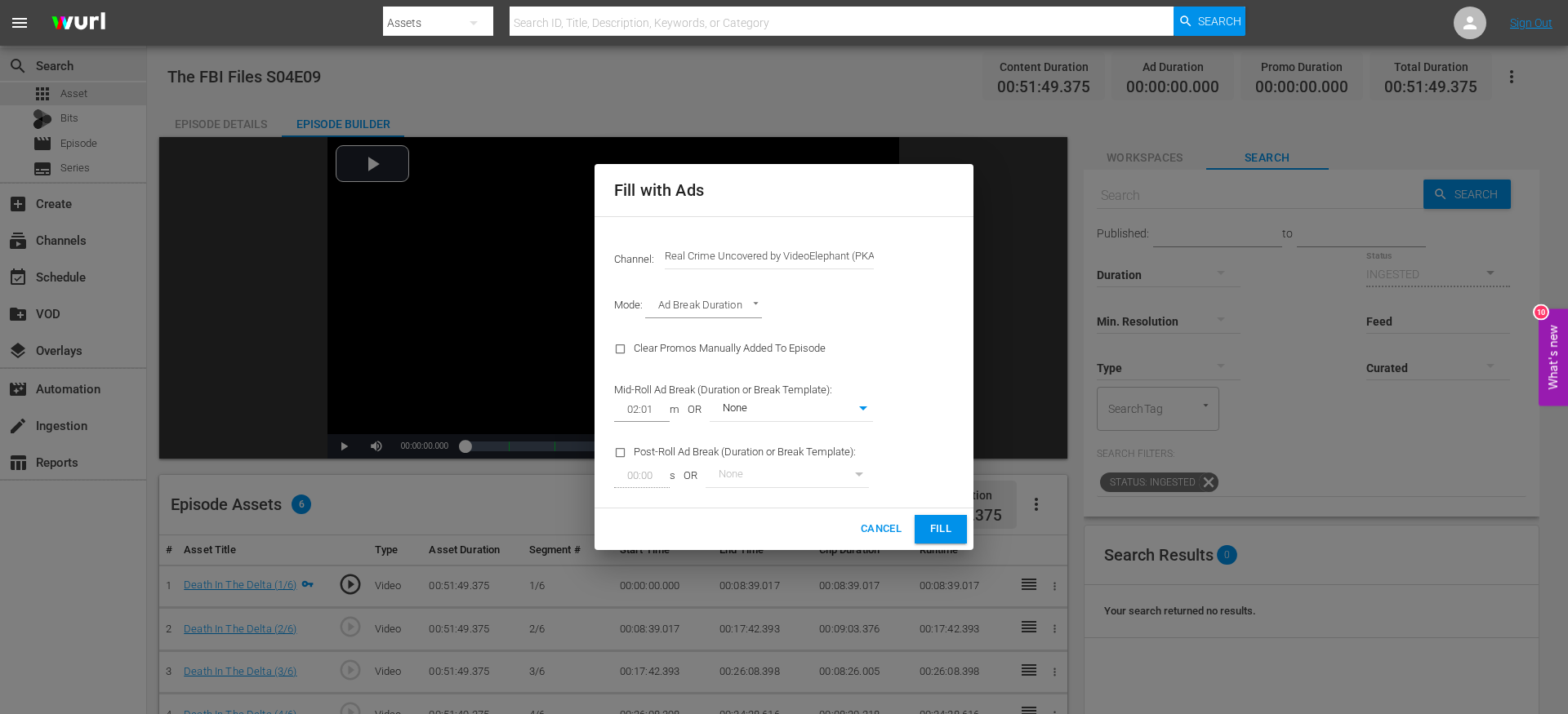
click at [943, 531] on span "Fill" at bounding box center [940, 529] width 26 height 18
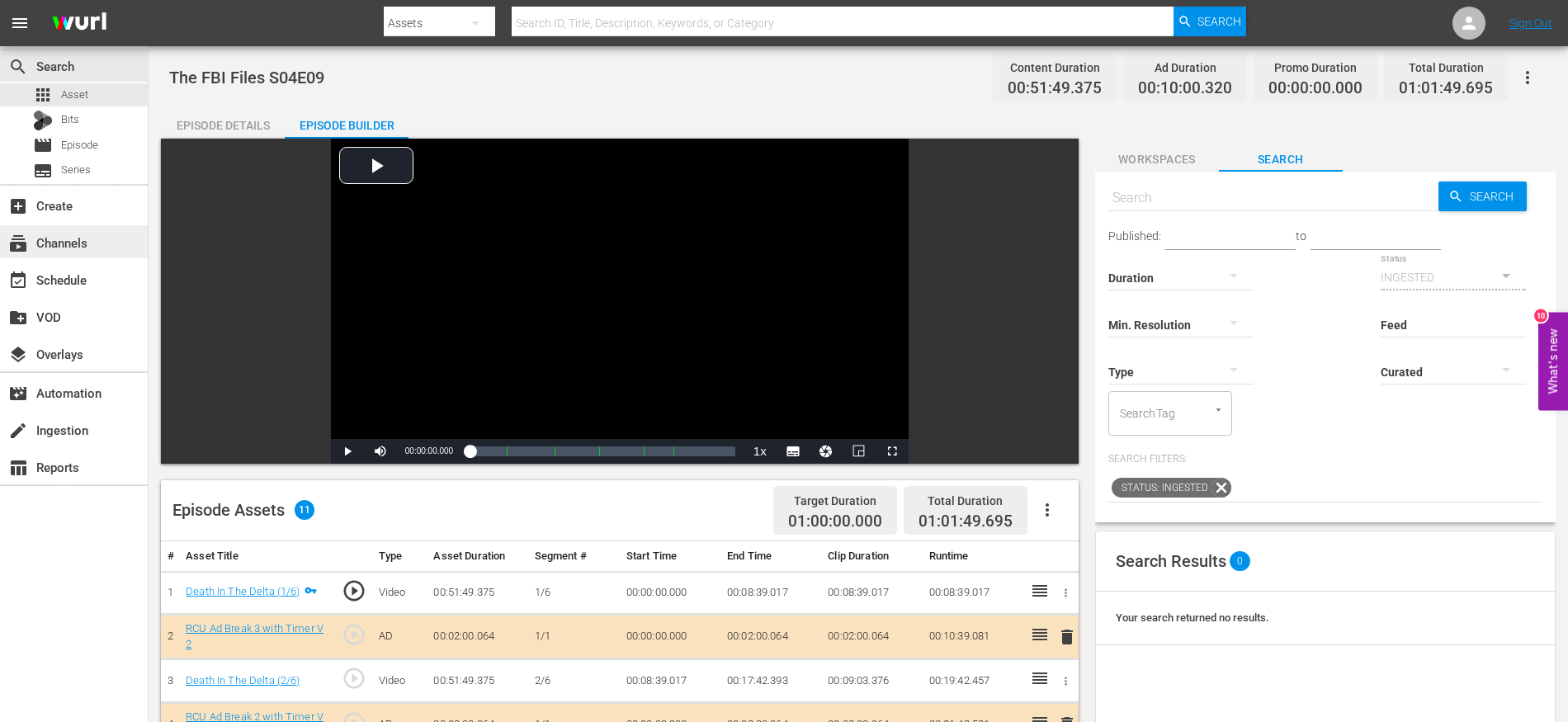
click at [74, 244] on div "subscriptions Channels" at bounding box center [46, 240] width 93 height 15
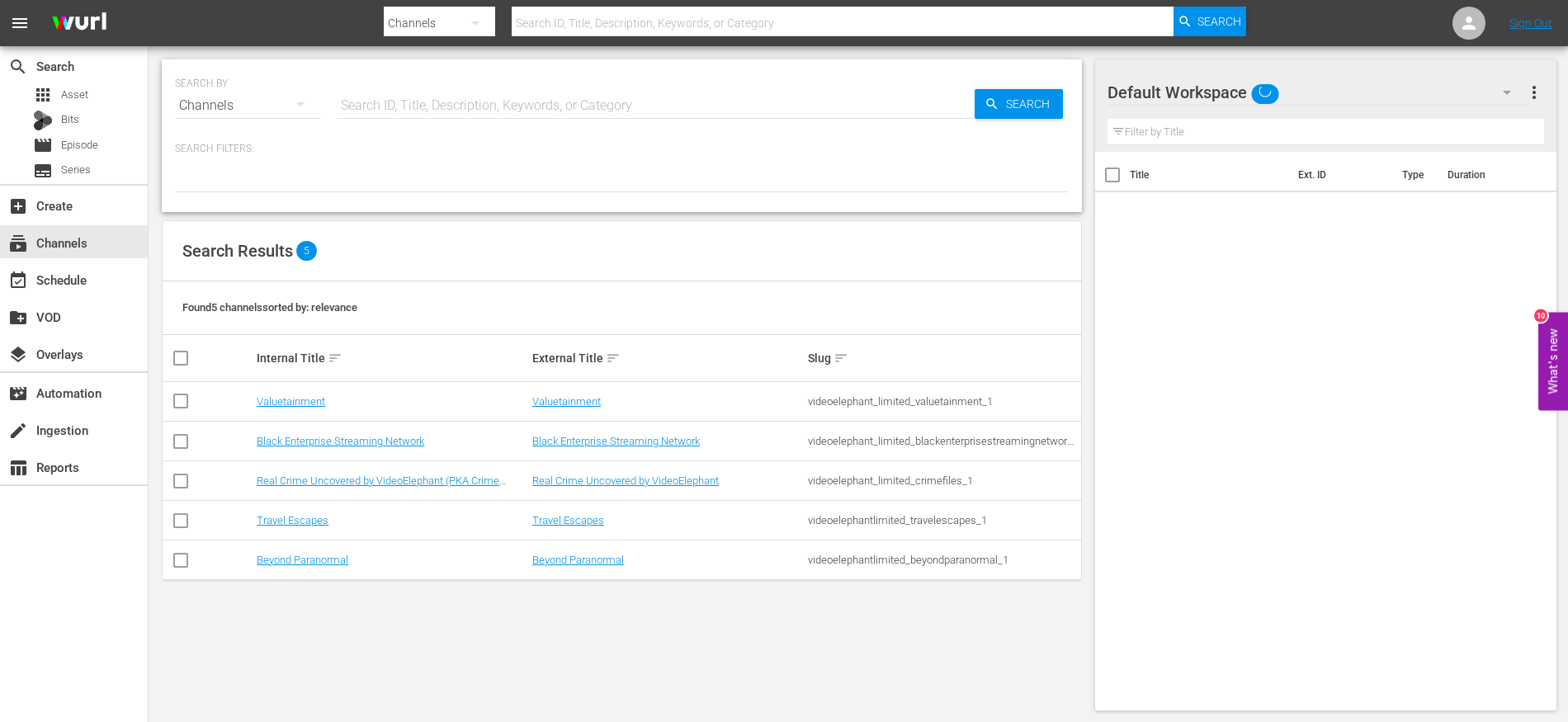
click at [184, 480] on input "checkbox" at bounding box center [181, 484] width 20 height 20
checkbox input "true"
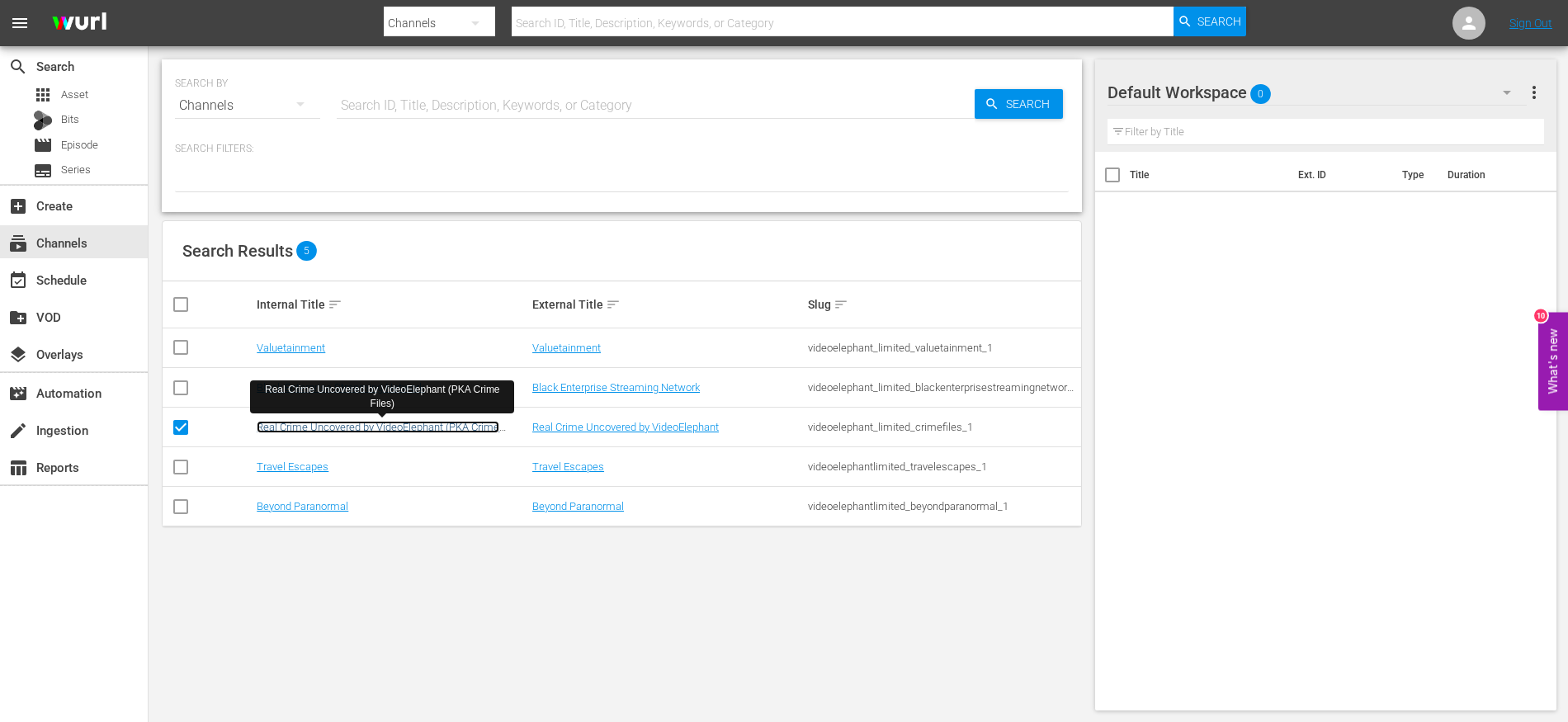
click at [327, 429] on link "Real Crime Uncovered by VideoElephant (PKA Crime Files)" at bounding box center [378, 432] width 243 height 24
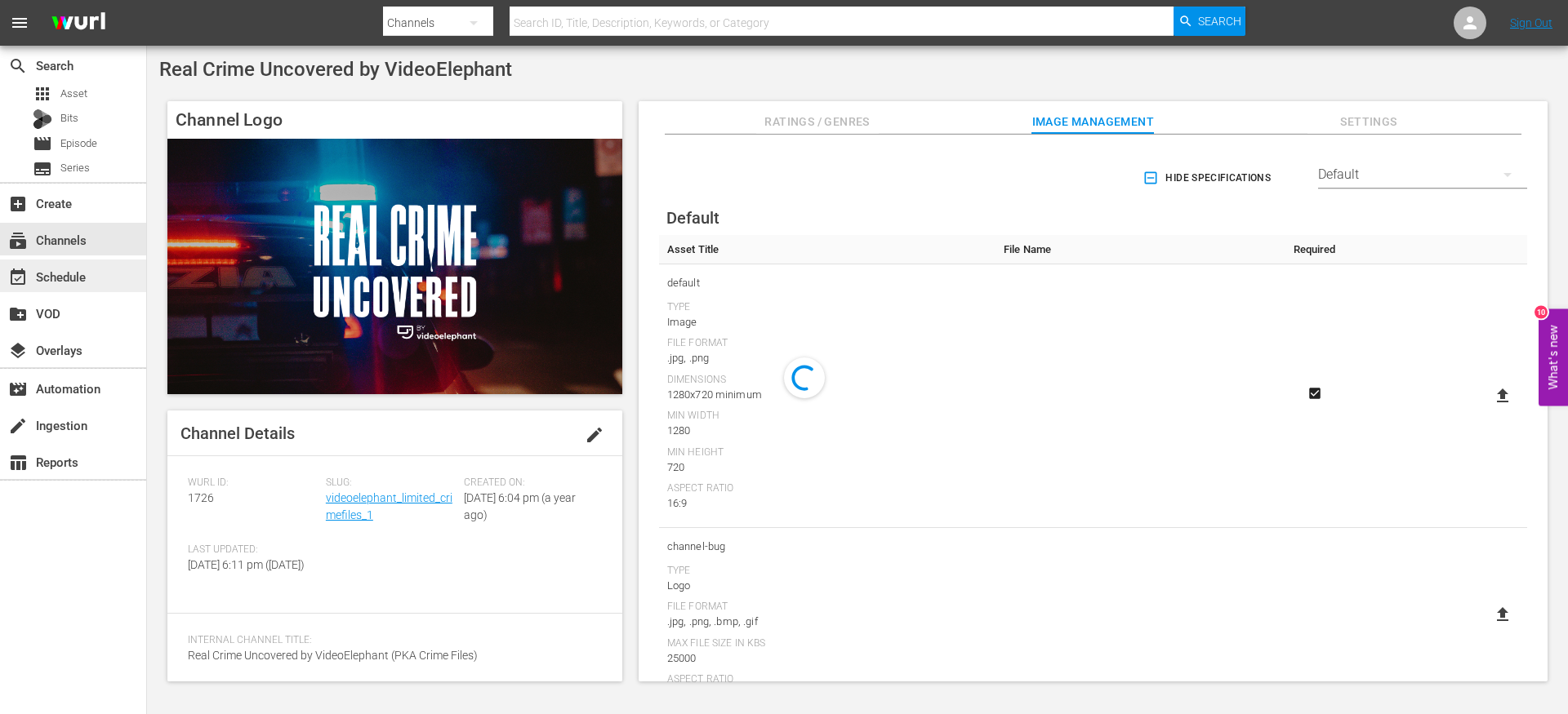
click at [86, 268] on div "event_available Schedule" at bounding box center [45, 274] width 92 height 14
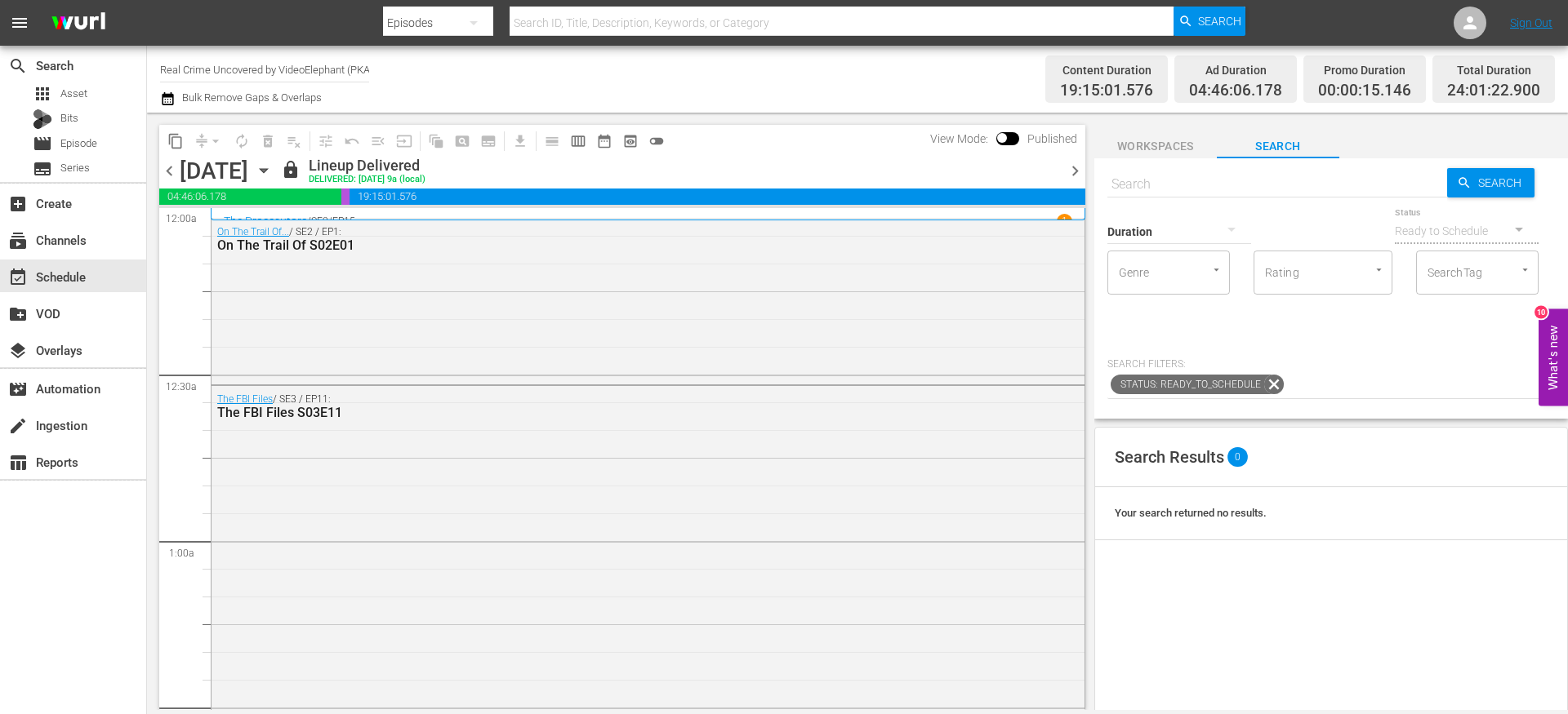
click at [273, 172] on icon "button" at bounding box center [264, 170] width 18 height 18
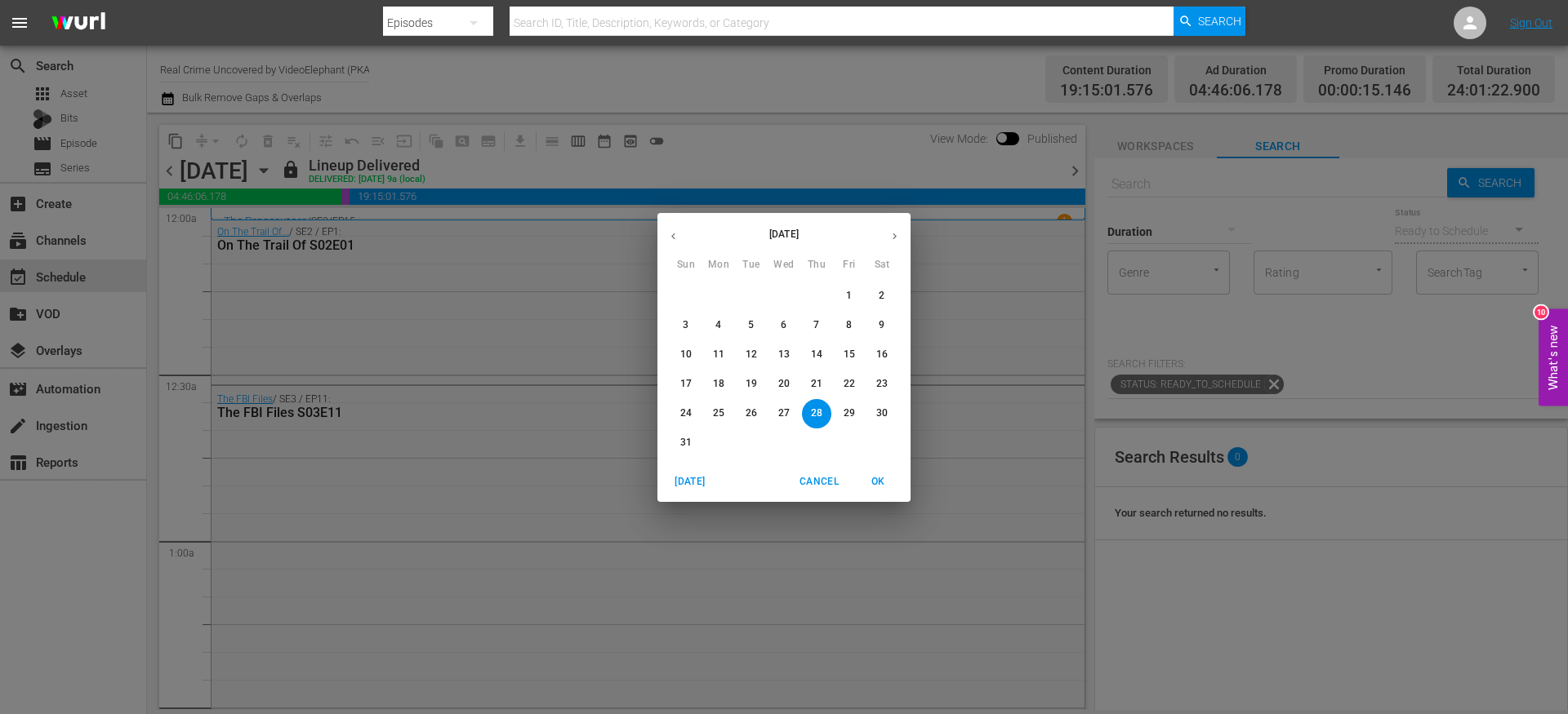
click at [895, 237] on icon "button" at bounding box center [894, 236] width 13 height 13
click at [715, 353] on p "15" at bounding box center [718, 354] width 12 height 14
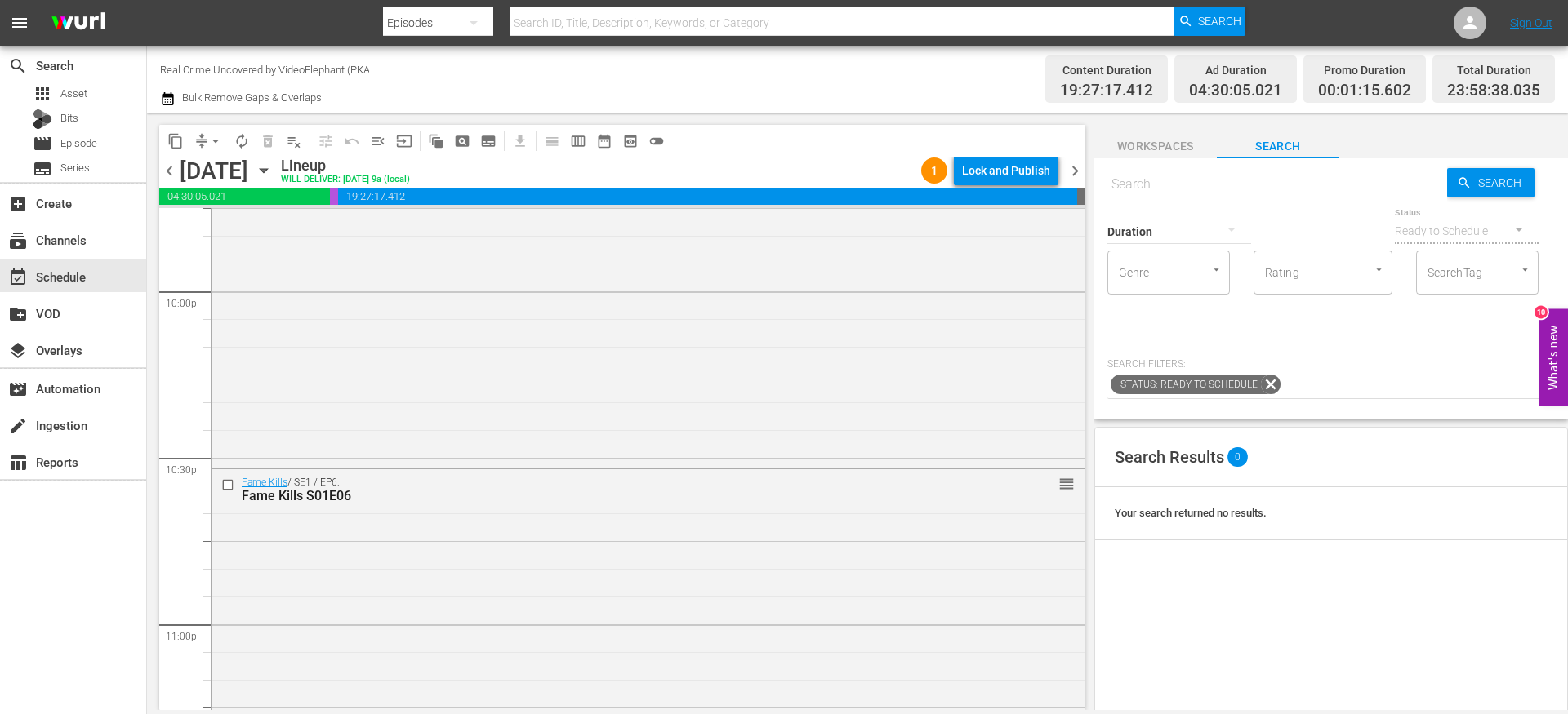
scroll to position [7502, 0]
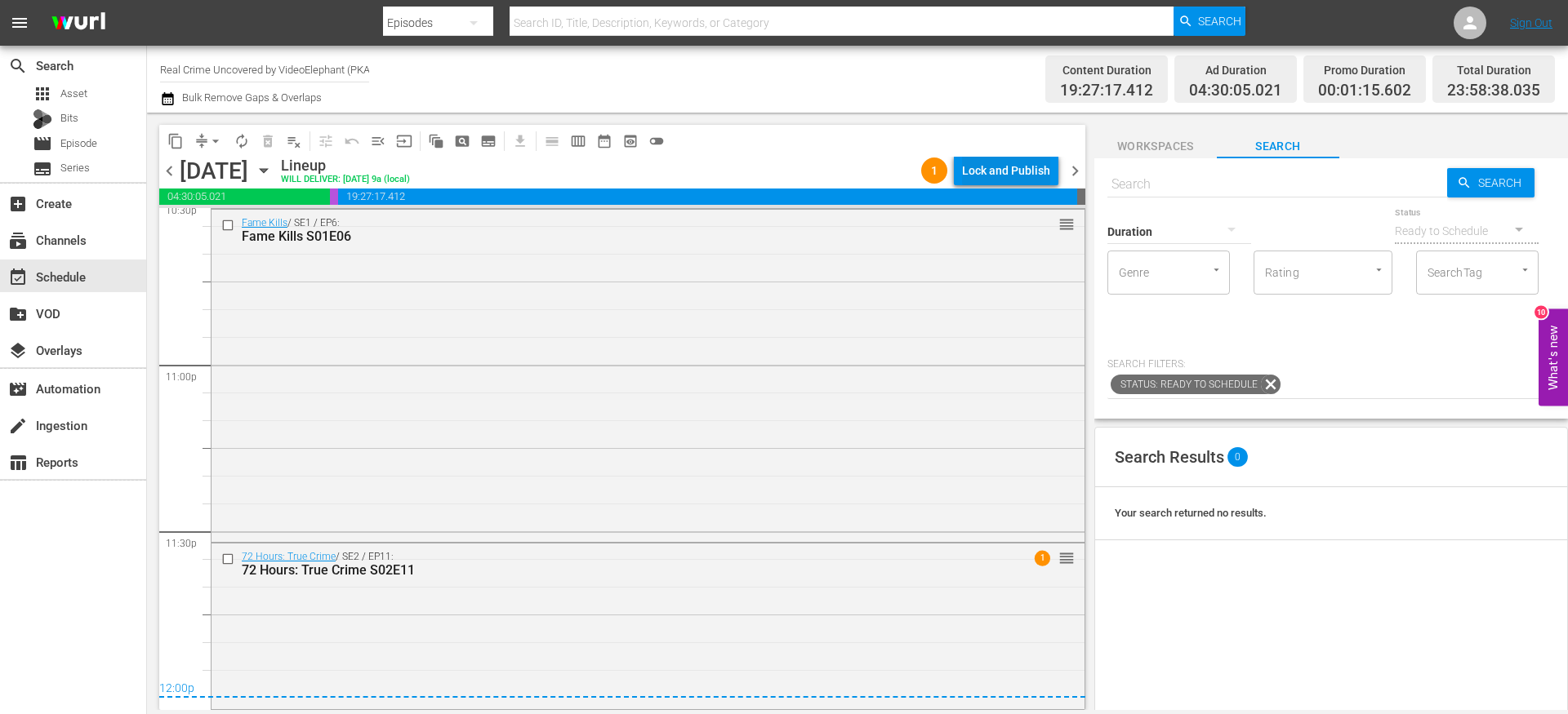
click at [1005, 167] on div "Lock and Publish" at bounding box center [1005, 171] width 88 height 29
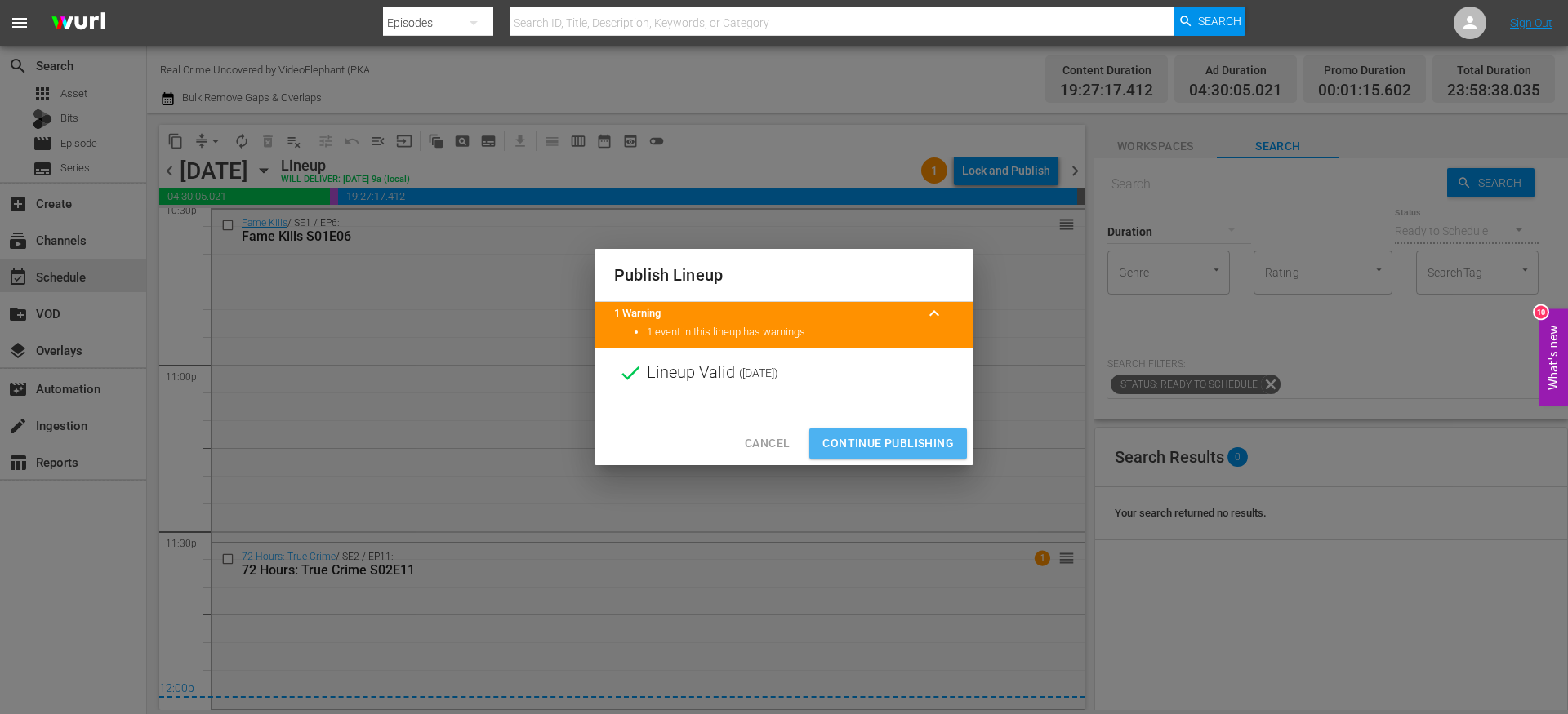
click at [882, 431] on button "Continue Publishing" at bounding box center [887, 443] width 157 height 30
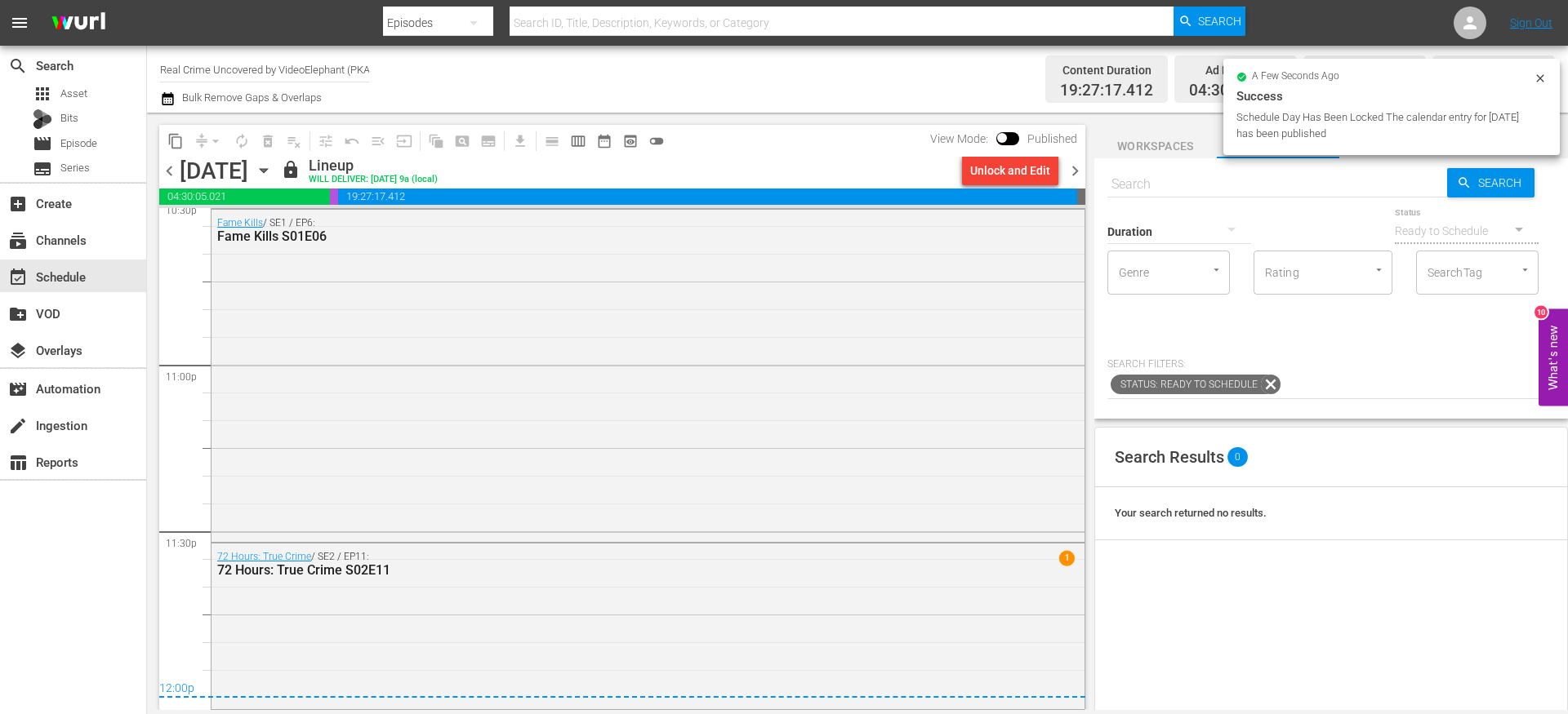
click at [1547, 77] on div "a few seconds ago Success Schedule Day Has Been Locked The calendar entry for […" at bounding box center [1391, 107] width 336 height 96
